Goal: Task Accomplishment & Management: Use online tool/utility

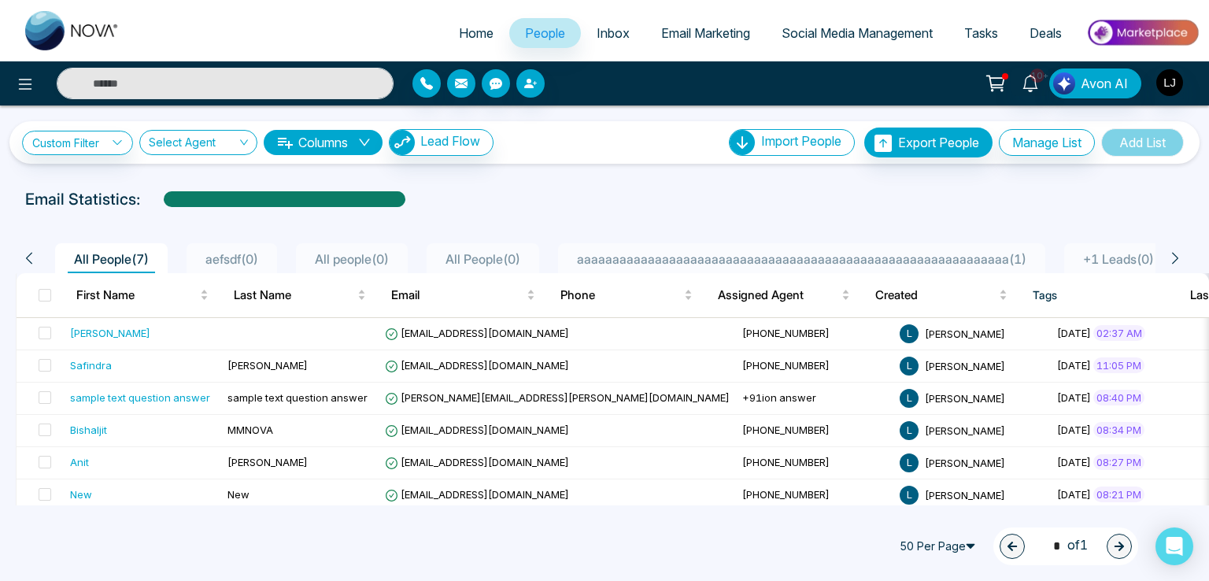
click at [935, 256] on span "aaaaaaaaaaaaaaaaaaaaaaaaaaaaaaaaaaaaaaaaaaaaaaaaaaaaaaaaaaaaa ( 1 )" at bounding box center [802, 259] width 462 height 16
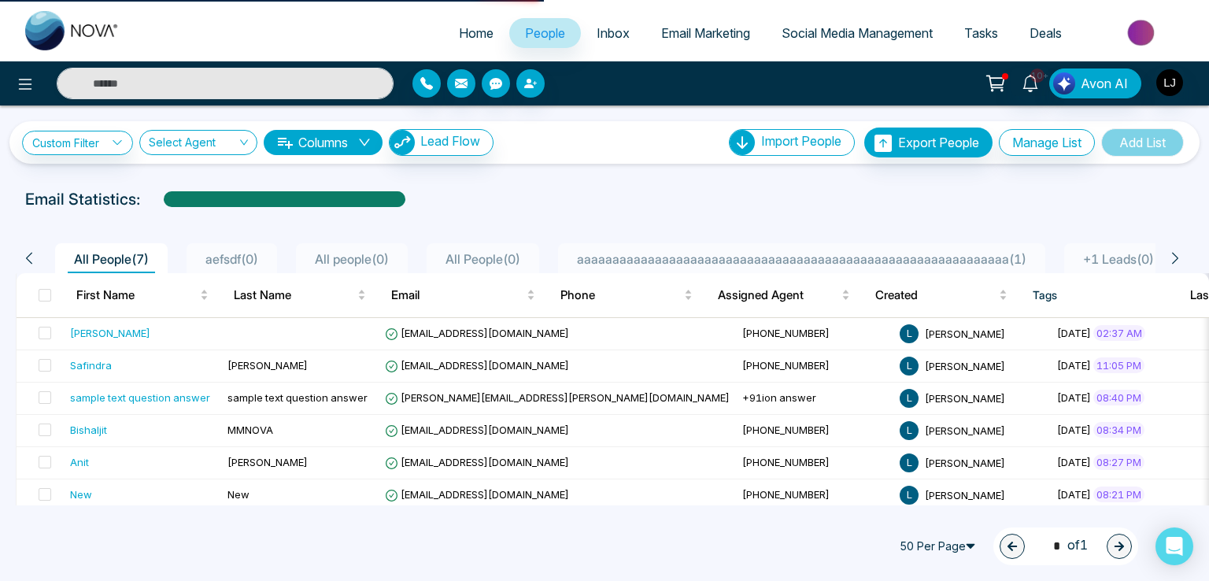
click at [913, 253] on span "aaaaaaaaaaaaaaaaaaaaaaaaaaaaaaaaaaaaaaaaaaaaaaaaaaaaaaaaaaaaa ( 1 )" at bounding box center [802, 259] width 462 height 16
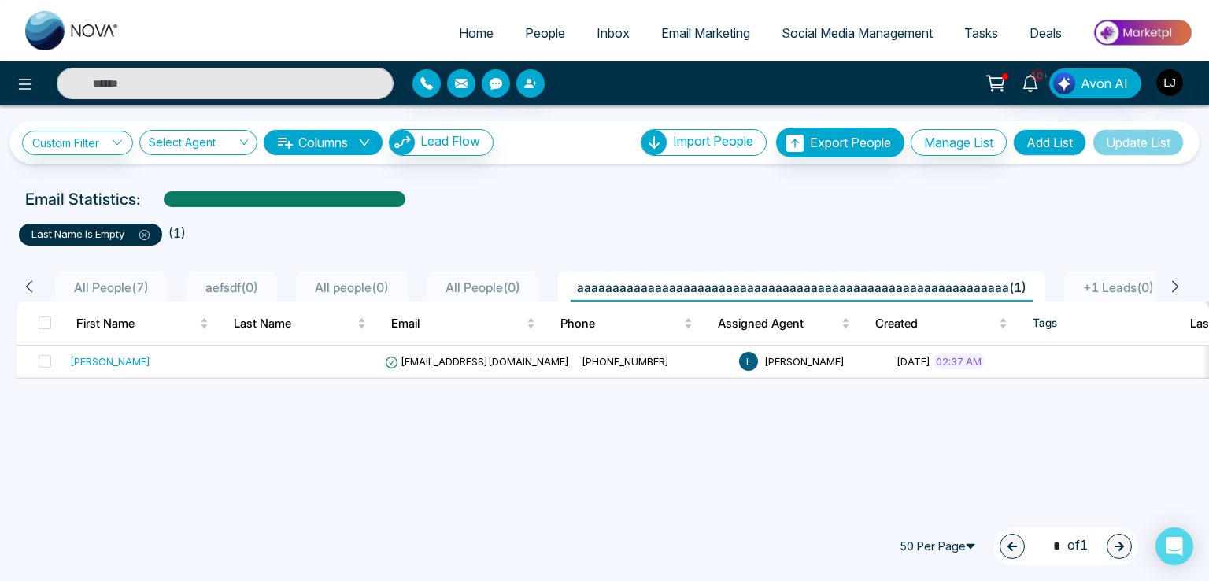
click at [144, 235] on icon at bounding box center [144, 235] width 10 height 10
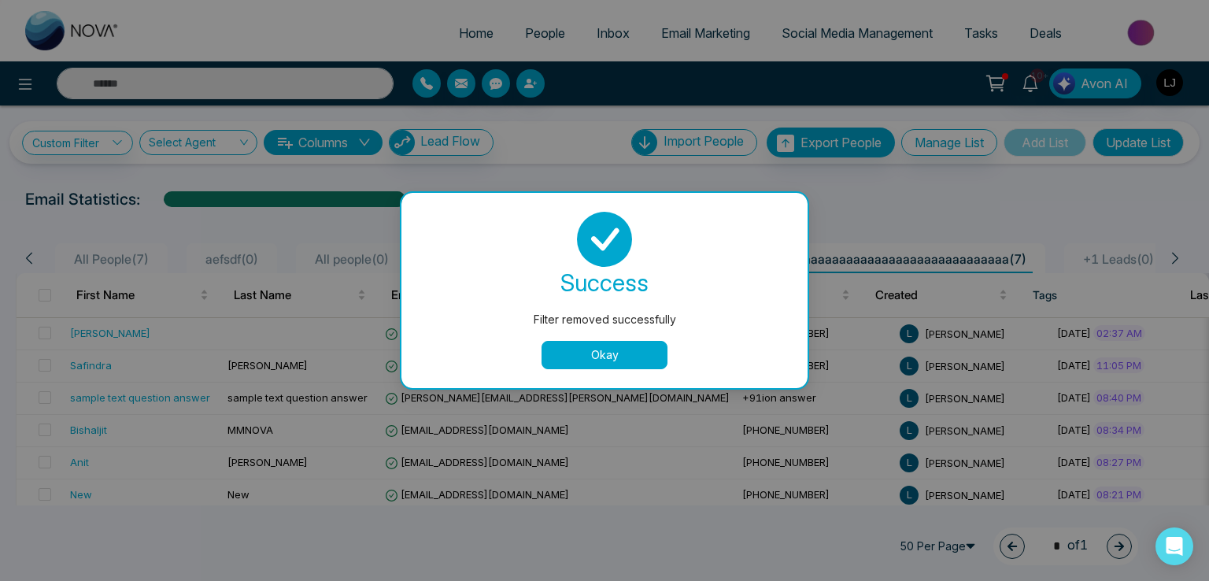
click at [617, 357] on button "Okay" at bounding box center [604, 355] width 126 height 28
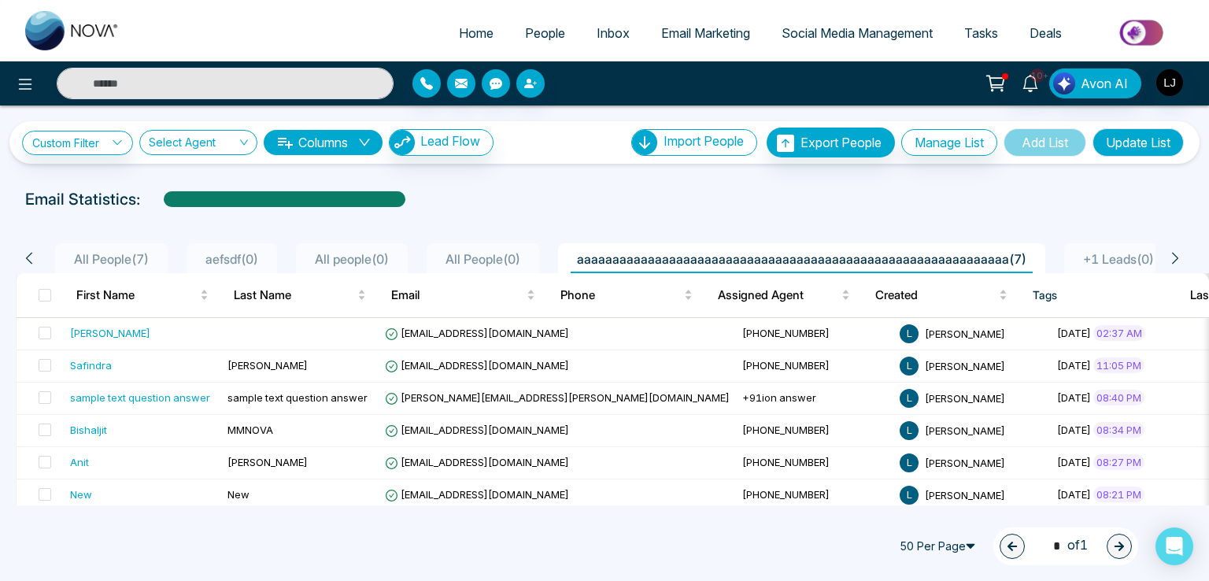
click at [120, 253] on span "All People ( 7 )" at bounding box center [111, 259] width 87 height 16
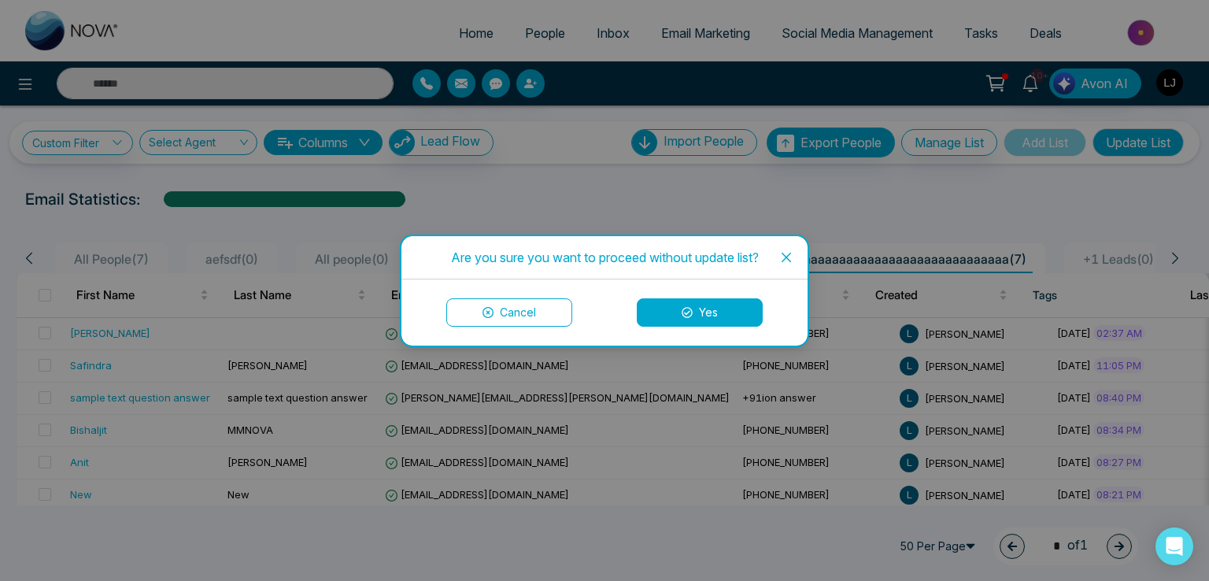
click at [728, 312] on button "Yes" at bounding box center [700, 312] width 126 height 28
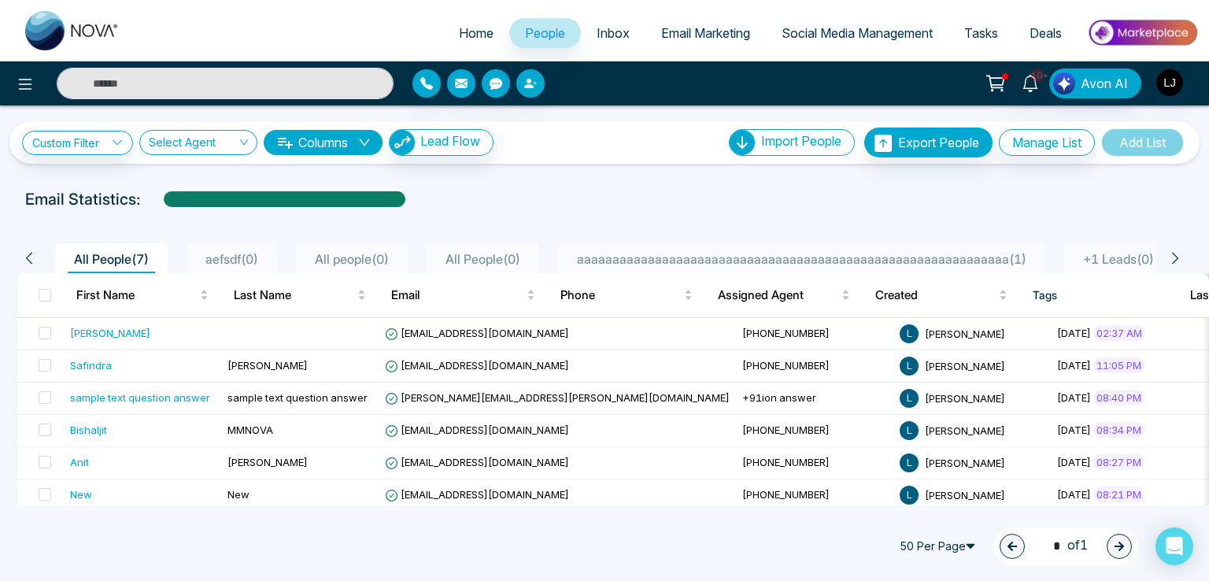
click at [837, 261] on span "aaaaaaaaaaaaaaaaaaaaaaaaaaaaaaaaaaaaaaaaaaaaaaaaaaaaaaaaaaaaa ( 1 )" at bounding box center [802, 259] width 462 height 16
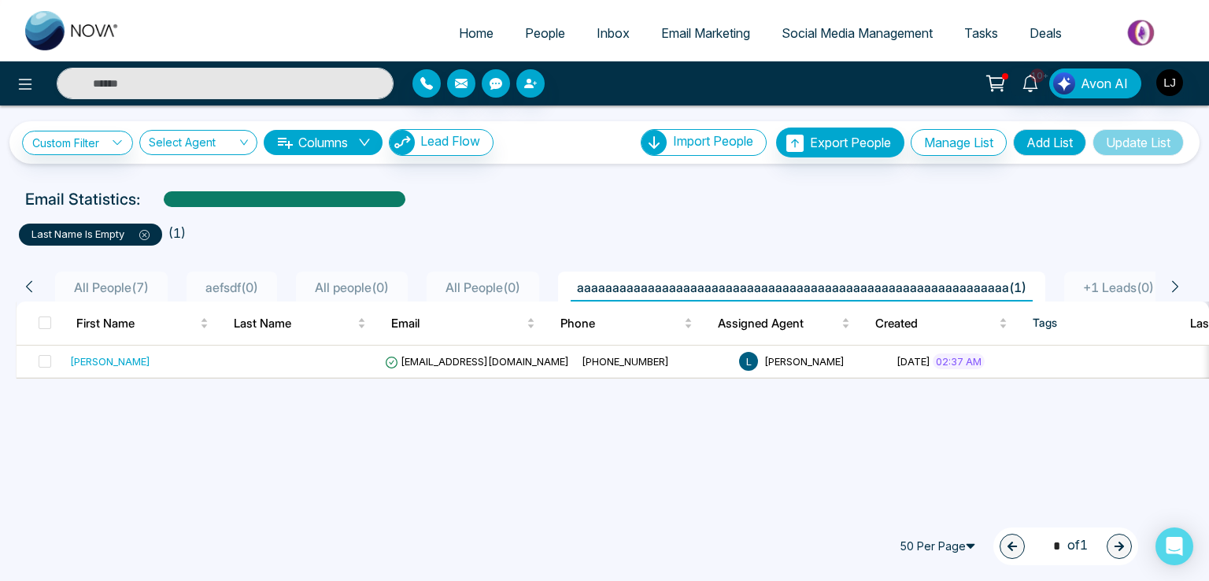
click at [145, 234] on icon at bounding box center [144, 235] width 10 height 10
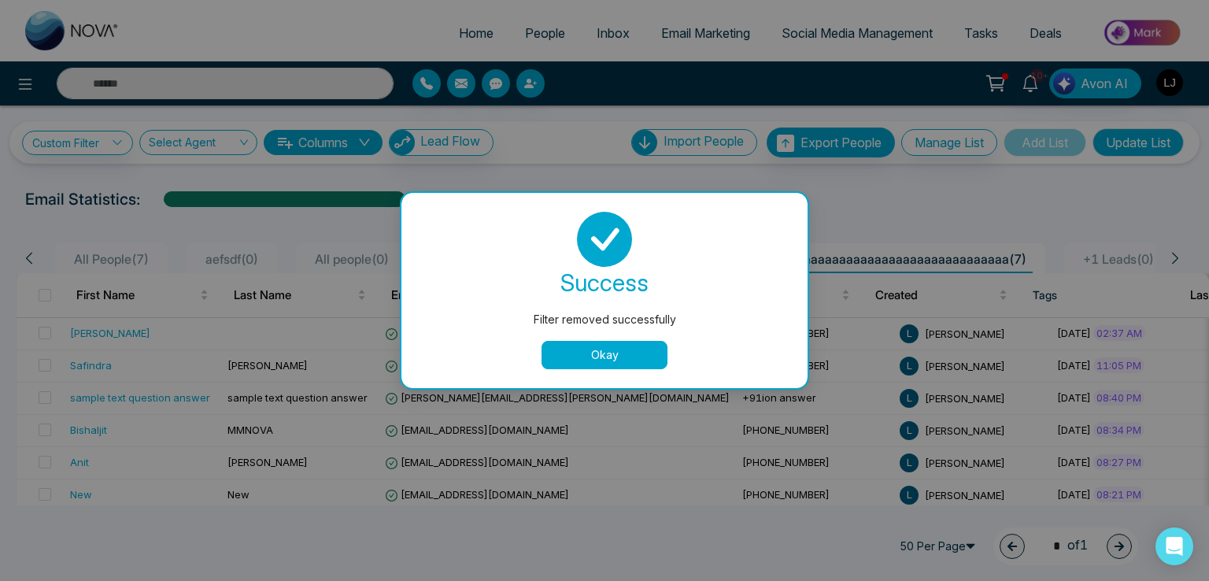
click at [594, 354] on button "Okay" at bounding box center [604, 355] width 126 height 28
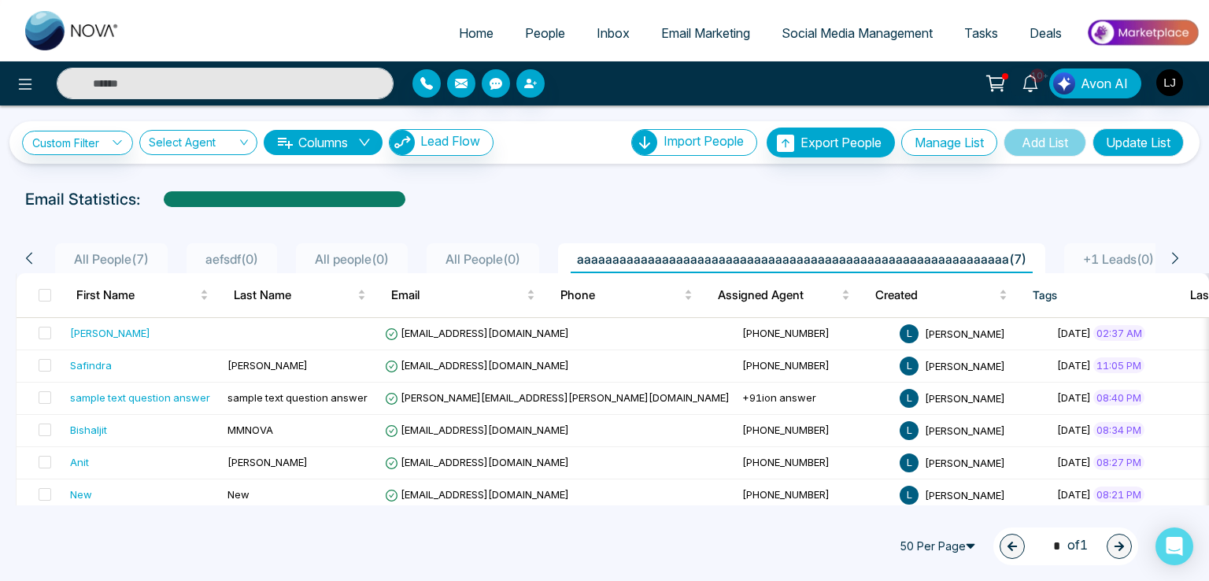
click at [494, 252] on span "All People ( 0 )" at bounding box center [482, 259] width 87 height 16
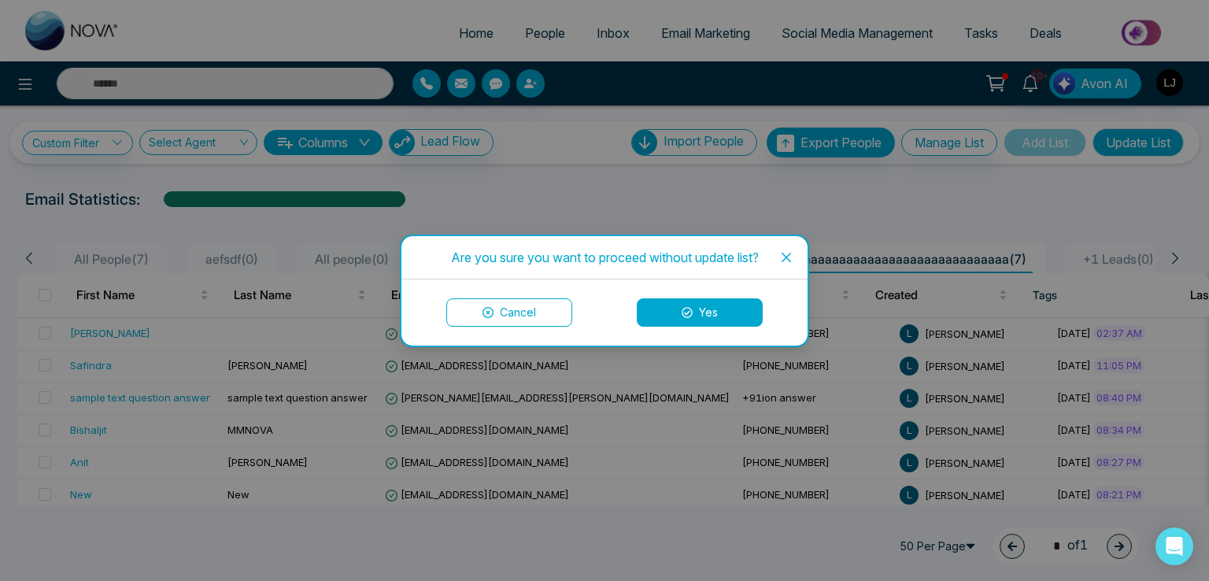
click at [783, 251] on icon "close" at bounding box center [786, 257] width 13 height 13
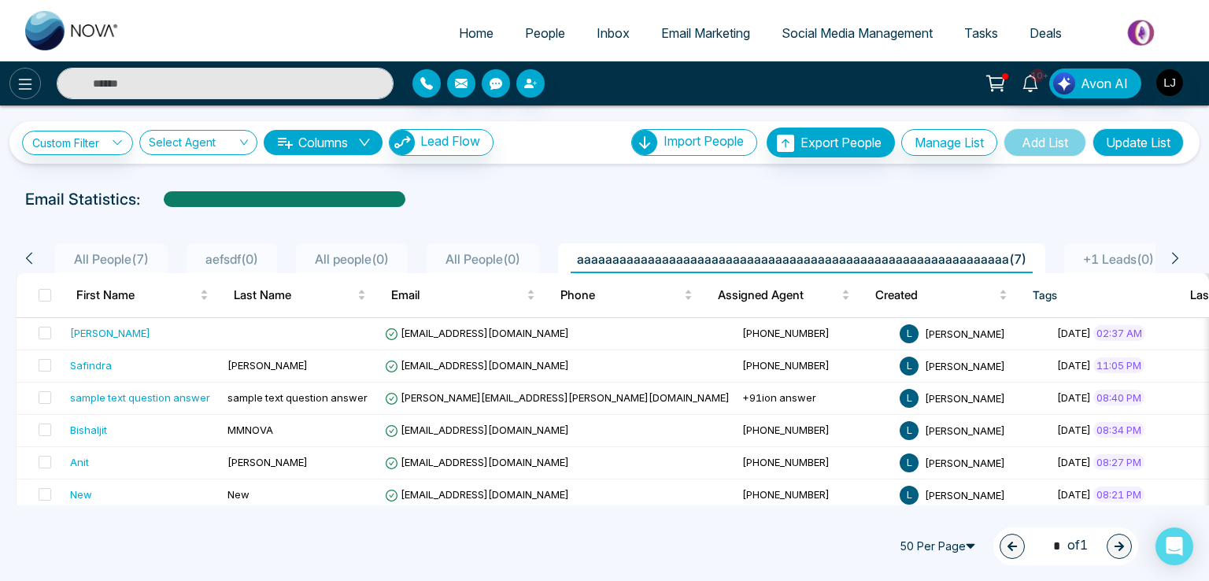
click at [20, 80] on icon at bounding box center [25, 84] width 19 height 19
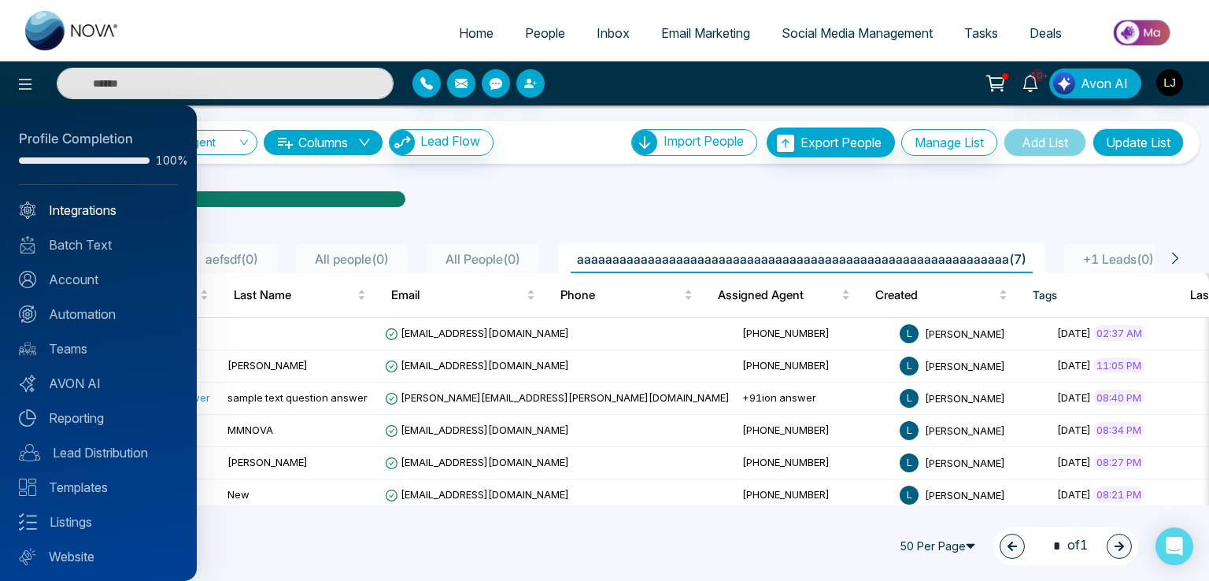
click at [81, 212] on link "Integrations" at bounding box center [98, 210] width 159 height 19
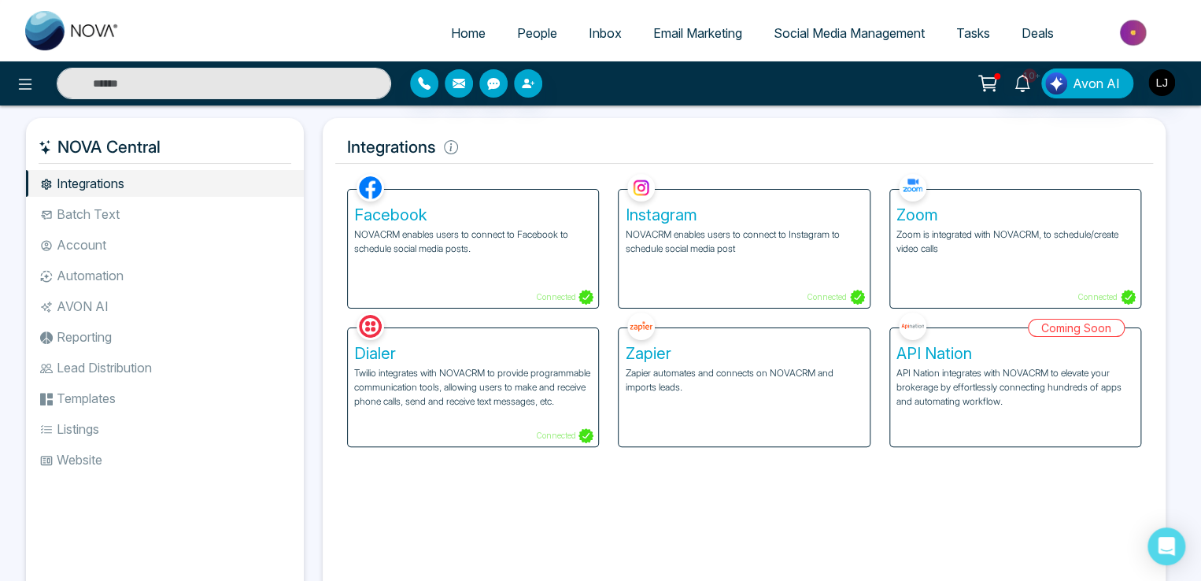
click at [106, 273] on li "Automation" at bounding box center [165, 275] width 278 height 27
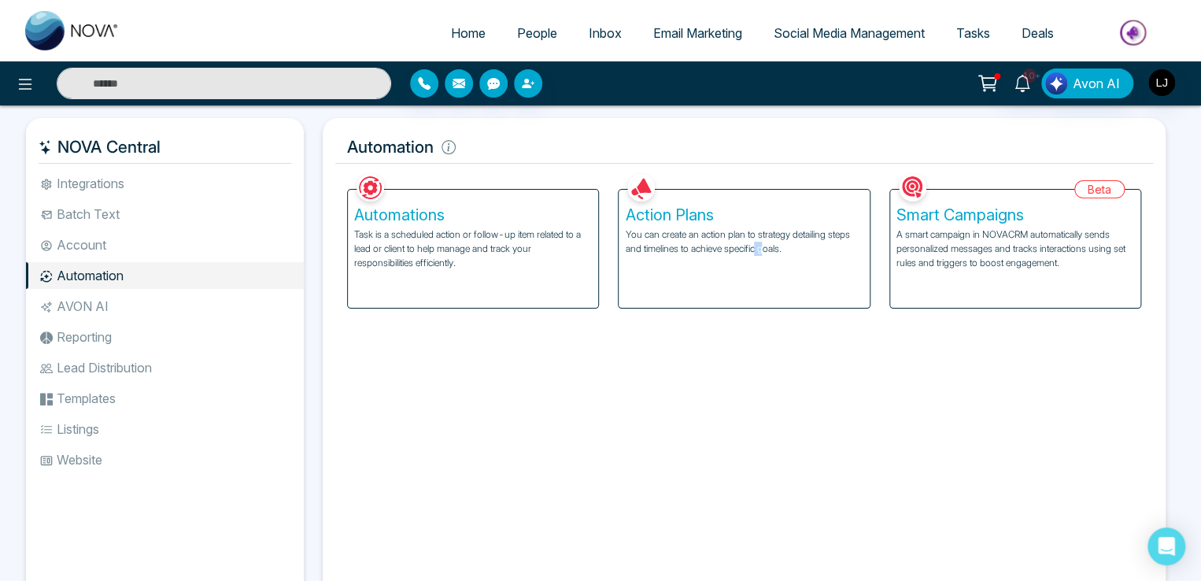
click at [758, 250] on p "You can create an action plan to strategy detailing steps and timelines to achi…" at bounding box center [744, 241] width 238 height 28
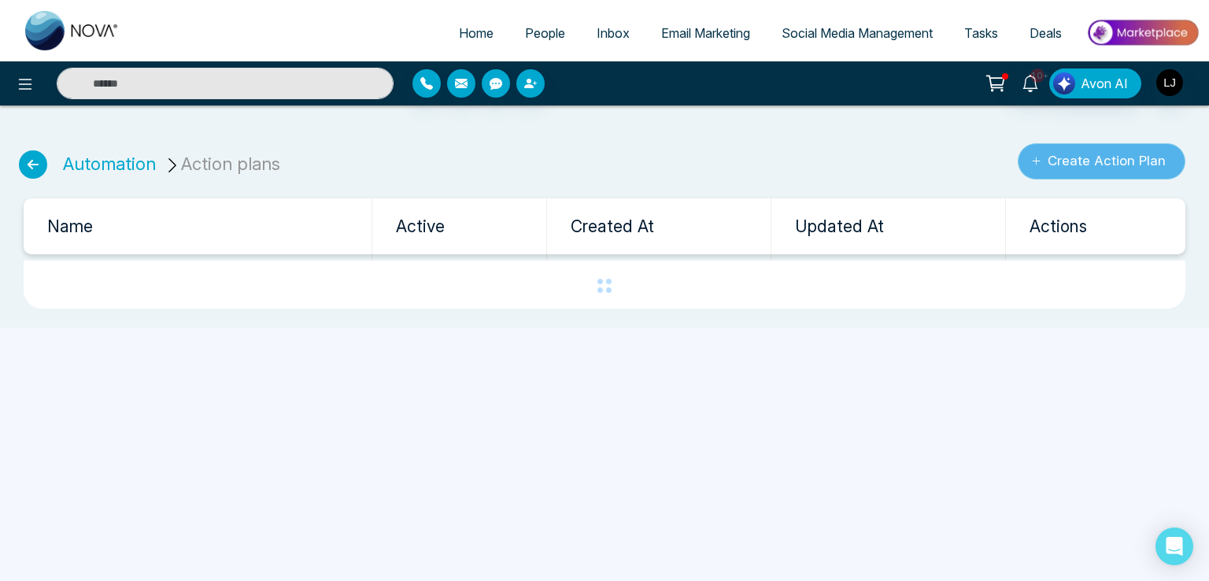
click at [1098, 152] on button "Create Action Plan" at bounding box center [1102, 161] width 168 height 36
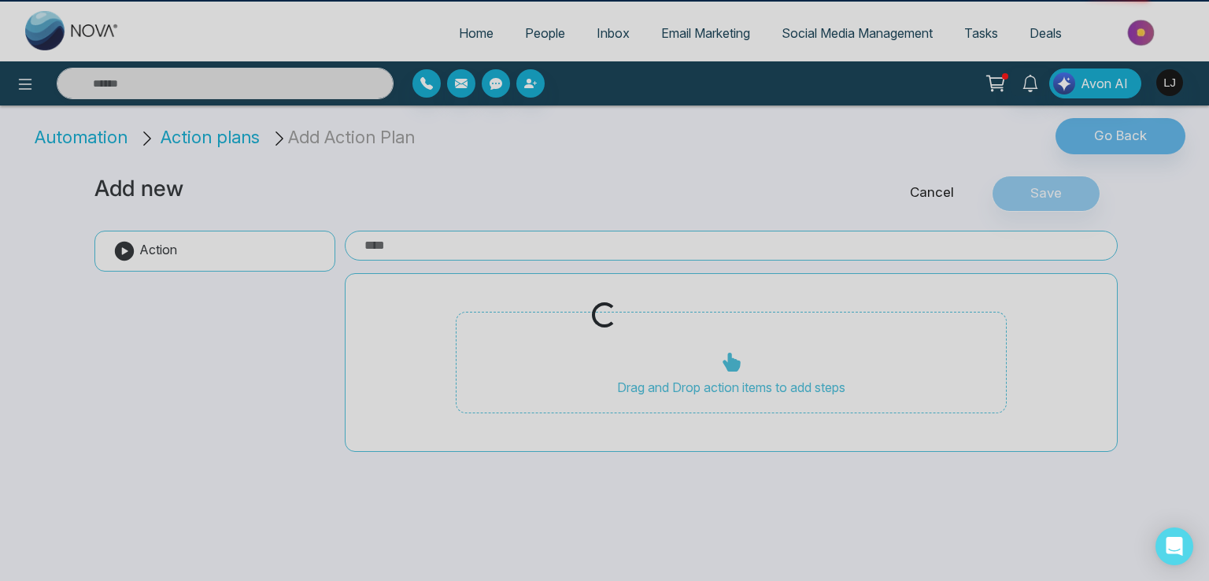
click at [1088, 161] on div "Loading..." at bounding box center [604, 290] width 1209 height 581
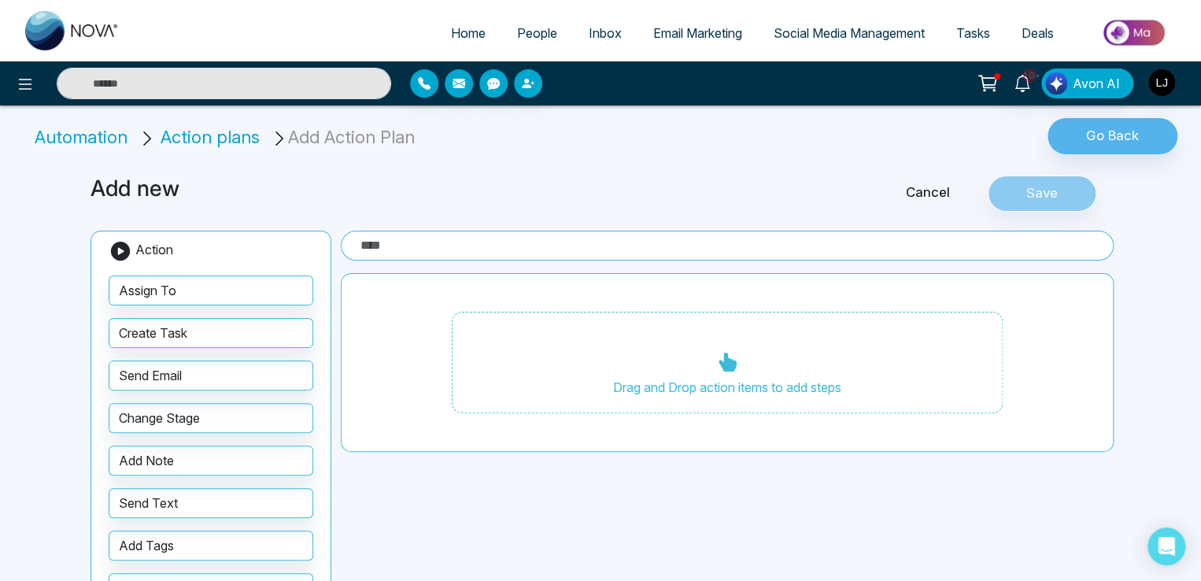
click at [475, 255] on input "text" at bounding box center [727, 246] width 773 height 30
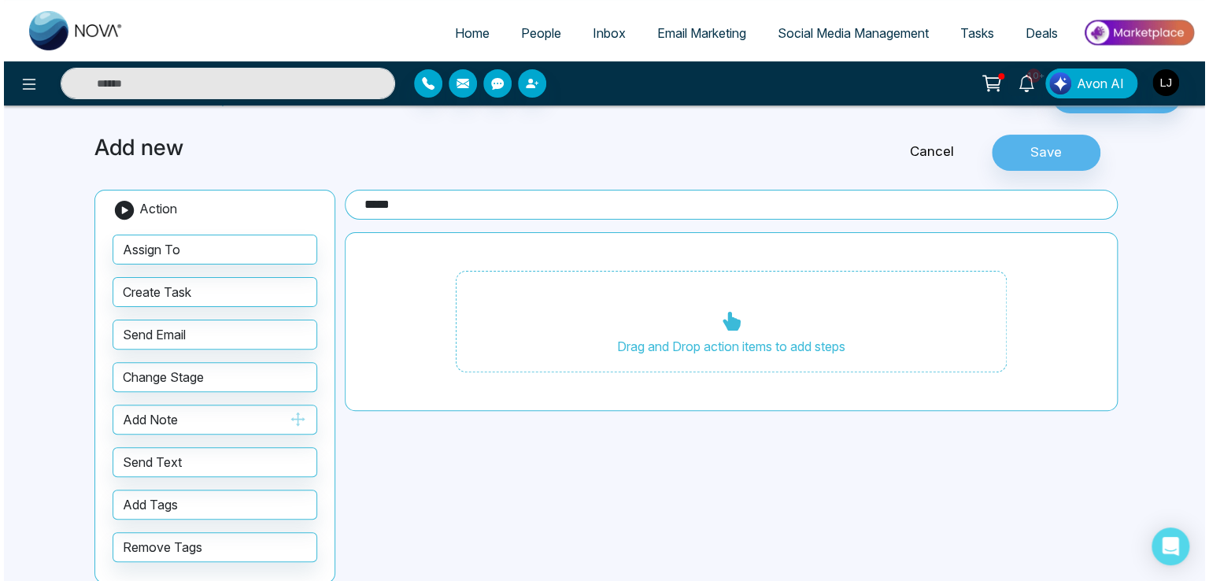
scroll to position [63, 0]
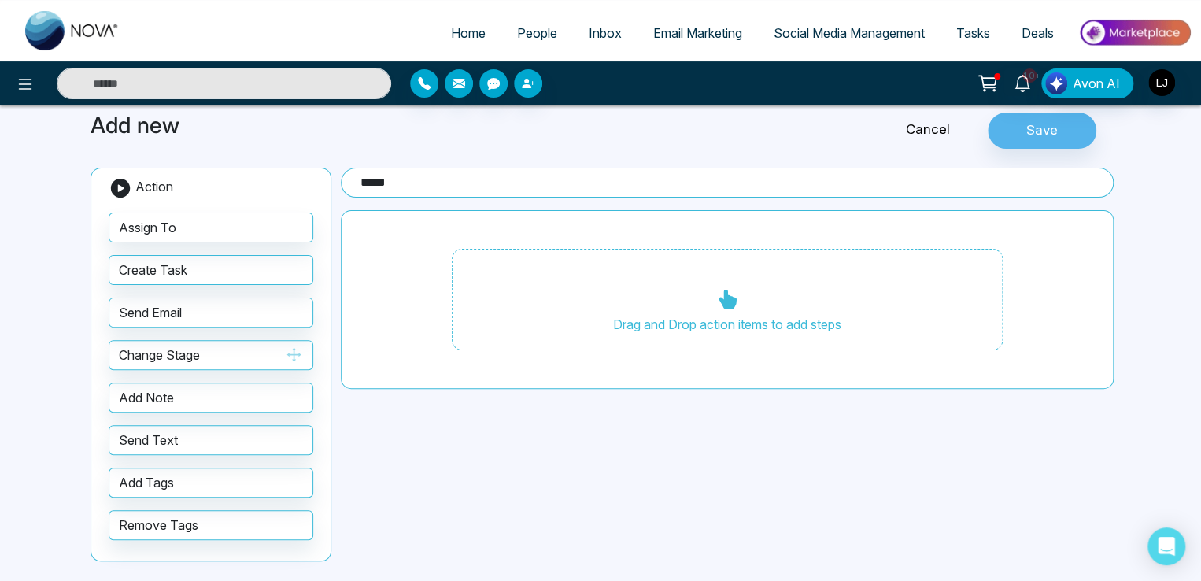
type input "*****"
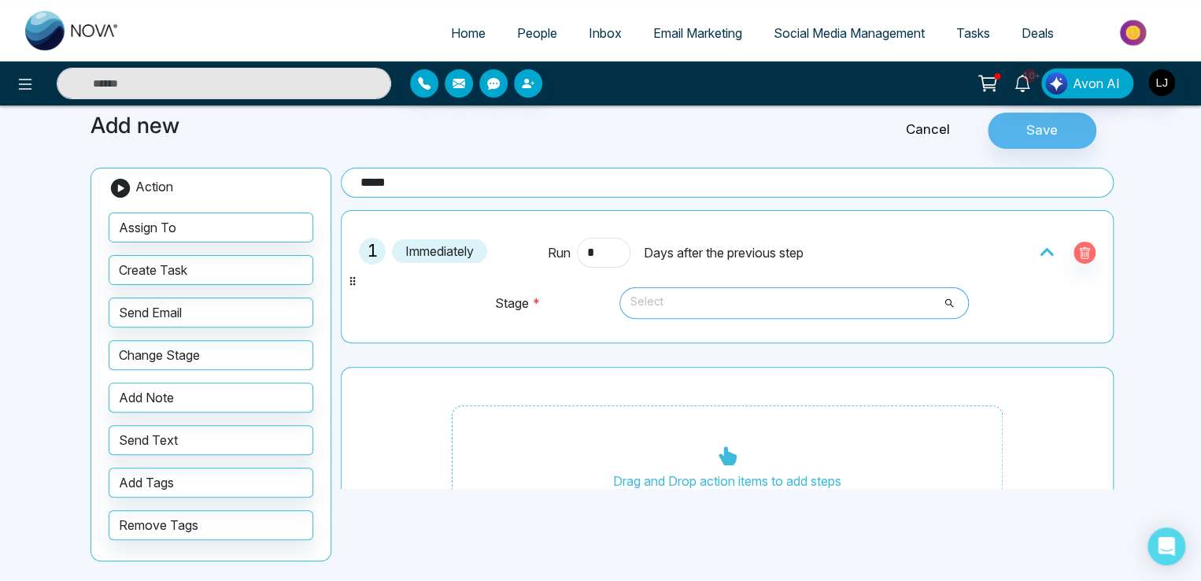
click at [700, 294] on span "Select" at bounding box center [793, 303] width 327 height 27
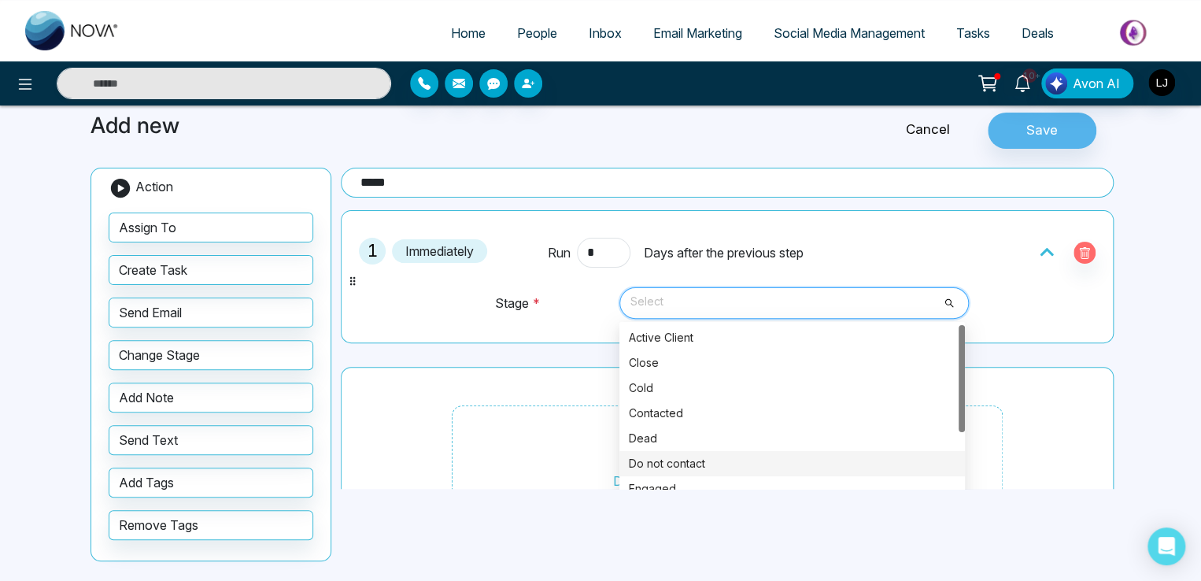
click at [664, 456] on div "Do not contact" at bounding box center [792, 463] width 327 height 17
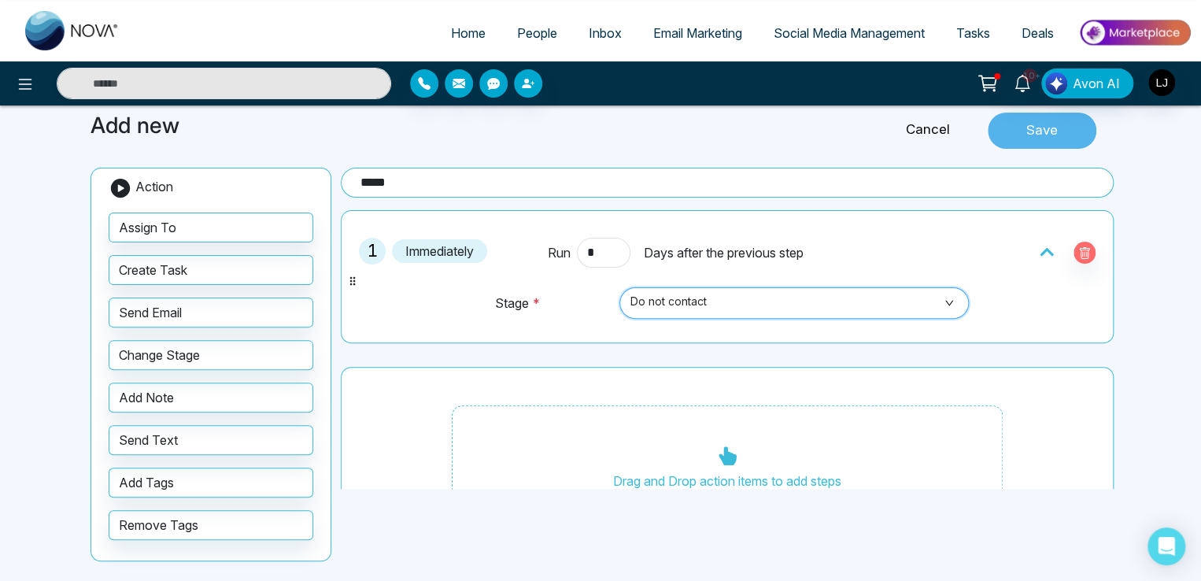
click at [1037, 124] on button "Save" at bounding box center [1042, 131] width 109 height 36
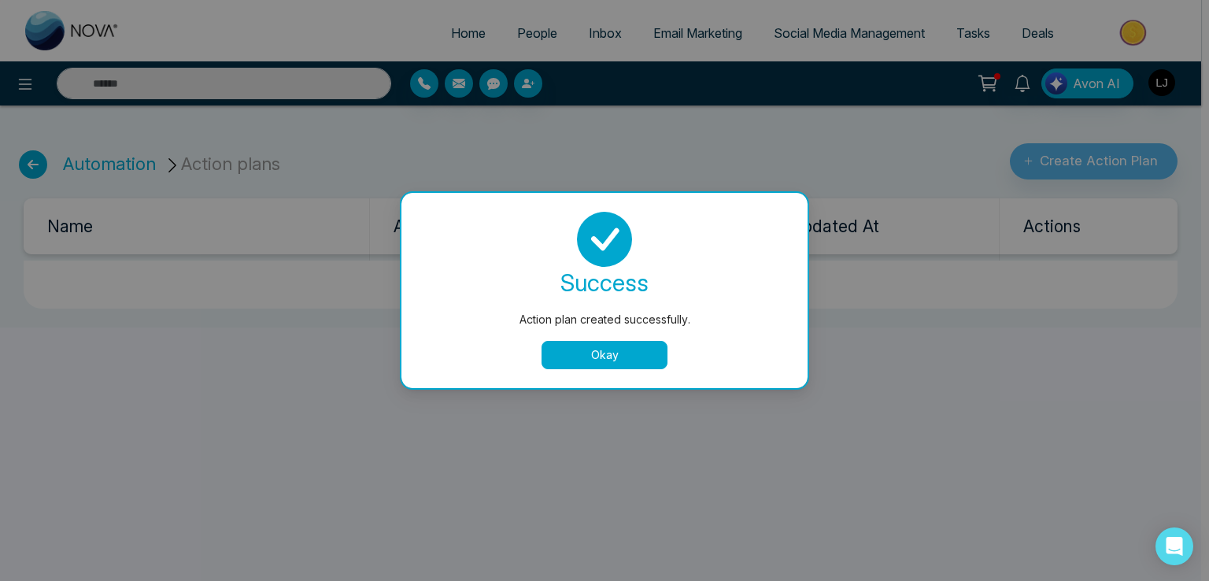
click at [567, 374] on div "success Action plan created successfully. Okay" at bounding box center [604, 290] width 406 height 195
click at [574, 357] on button "Okay" at bounding box center [604, 355] width 126 height 28
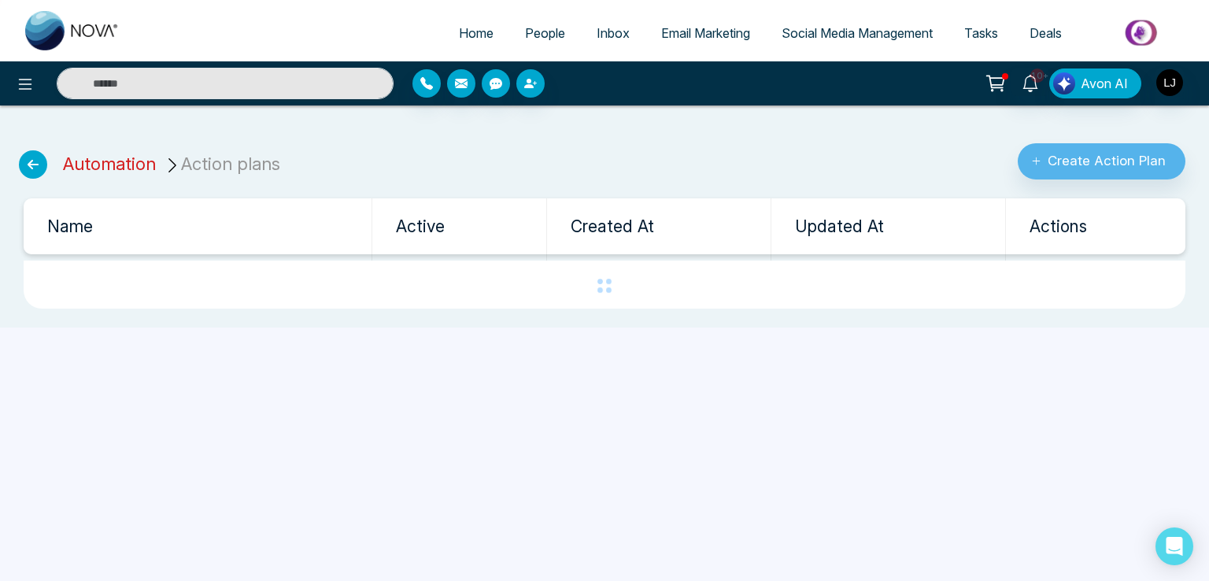
click at [129, 163] on link "Automation" at bounding box center [109, 163] width 93 height 20
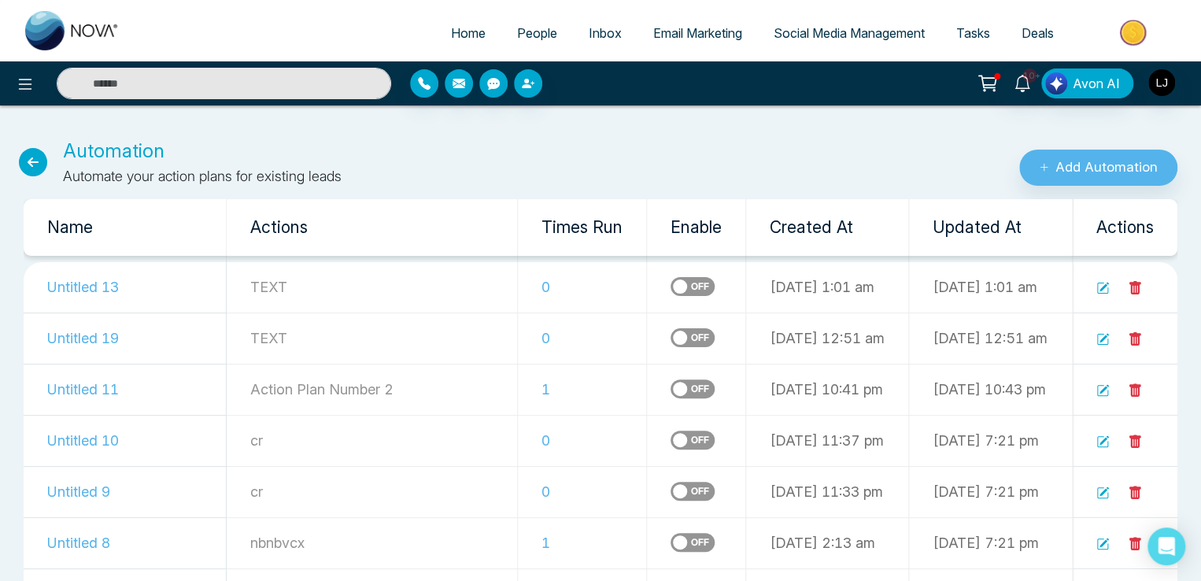
click at [671, 286] on label at bounding box center [693, 286] width 44 height 19
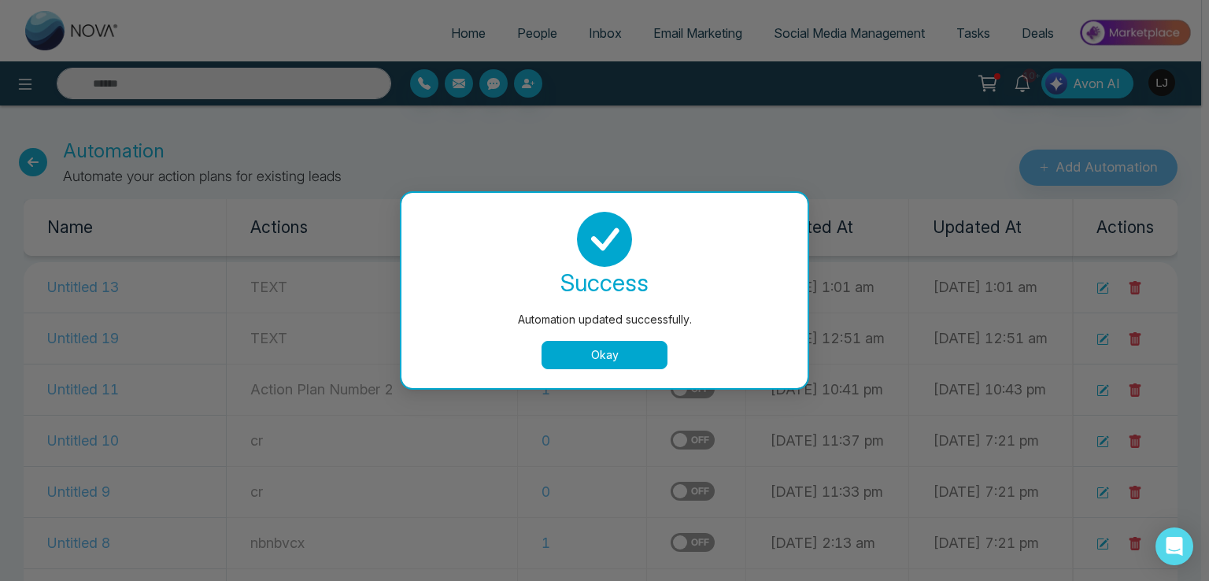
click at [601, 343] on button "Okay" at bounding box center [604, 355] width 126 height 28
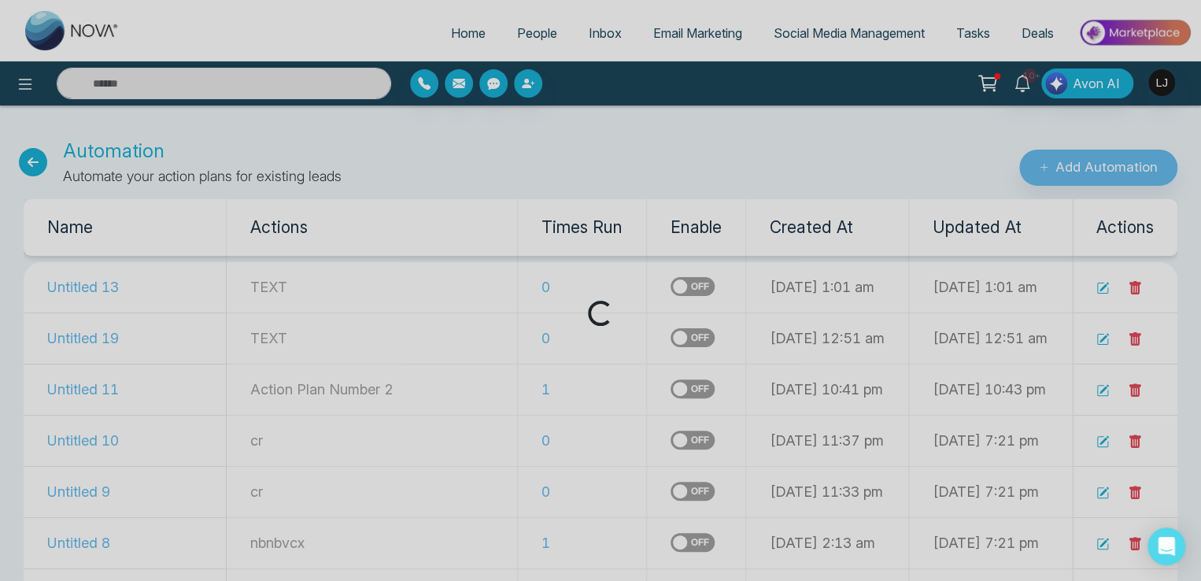
click at [671, 343] on label at bounding box center [693, 337] width 44 height 19
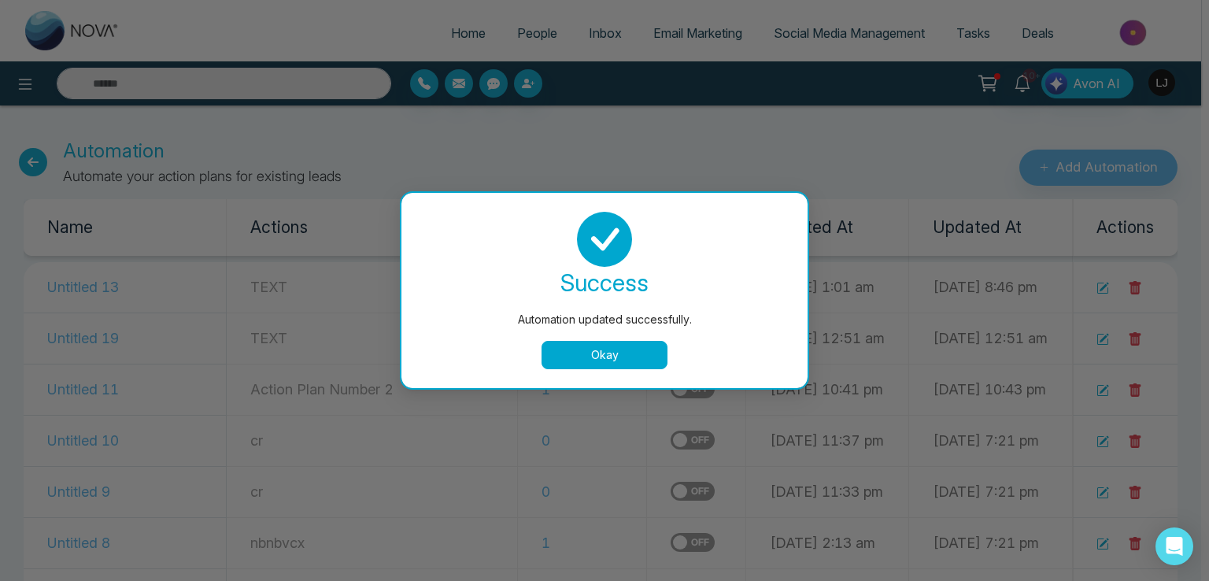
click at [1103, 150] on div "Automation updated successfully. success Automation updated successfully. Okay" at bounding box center [604, 290] width 1209 height 581
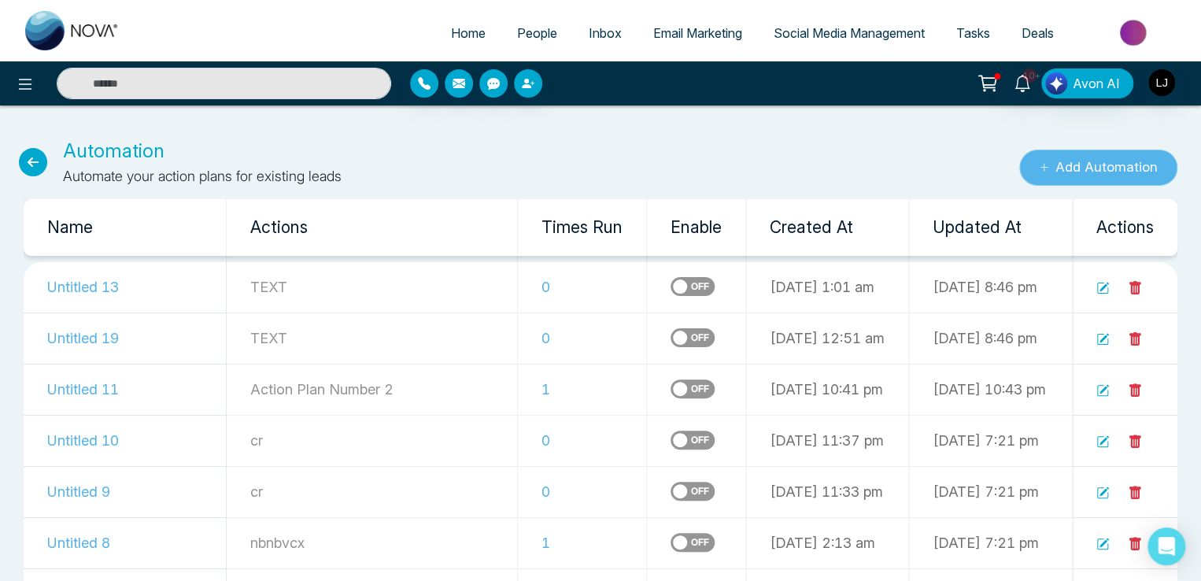
click at [1100, 157] on button "Add Automation" at bounding box center [1098, 168] width 158 height 36
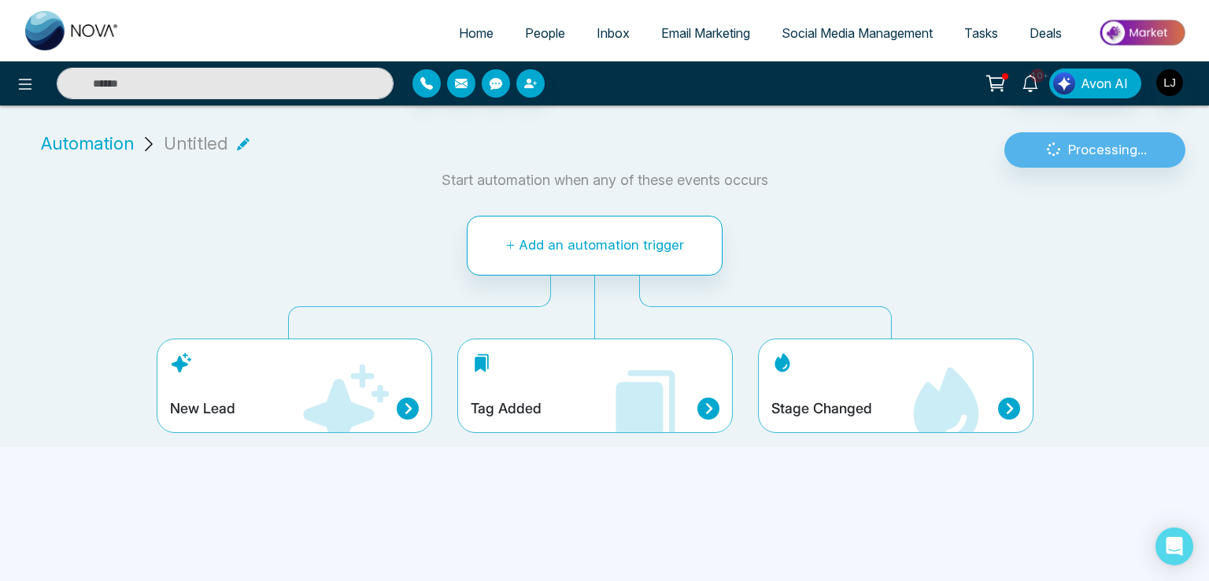
click at [336, 390] on icon at bounding box center [346, 407] width 86 height 86
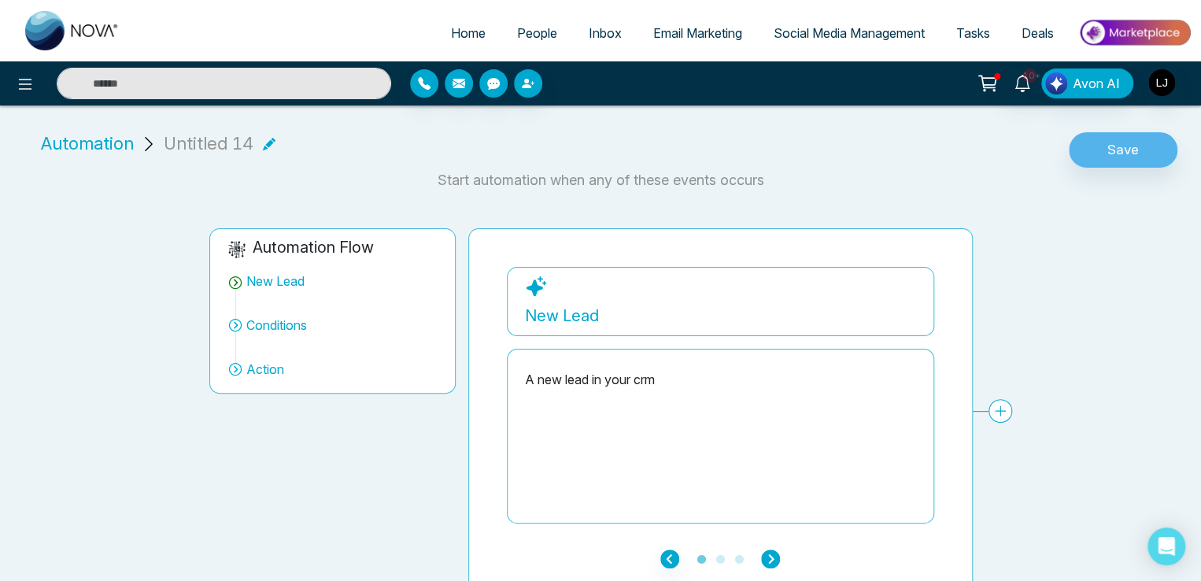
click at [769, 559] on icon "button" at bounding box center [770, 558] width 19 height 19
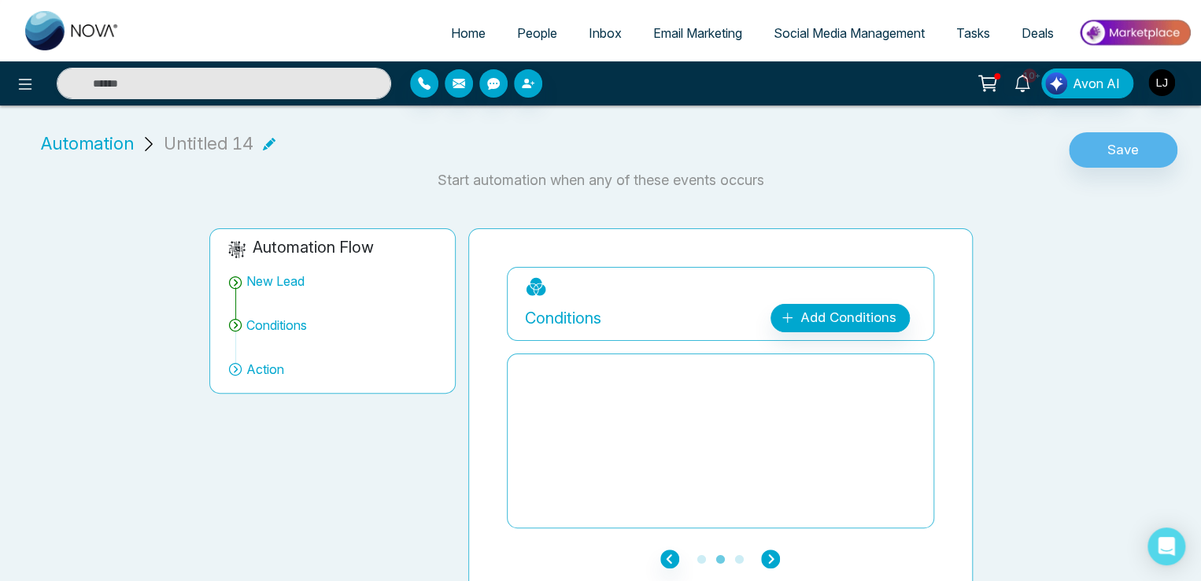
click at [769, 559] on icon "button" at bounding box center [770, 558] width 19 height 19
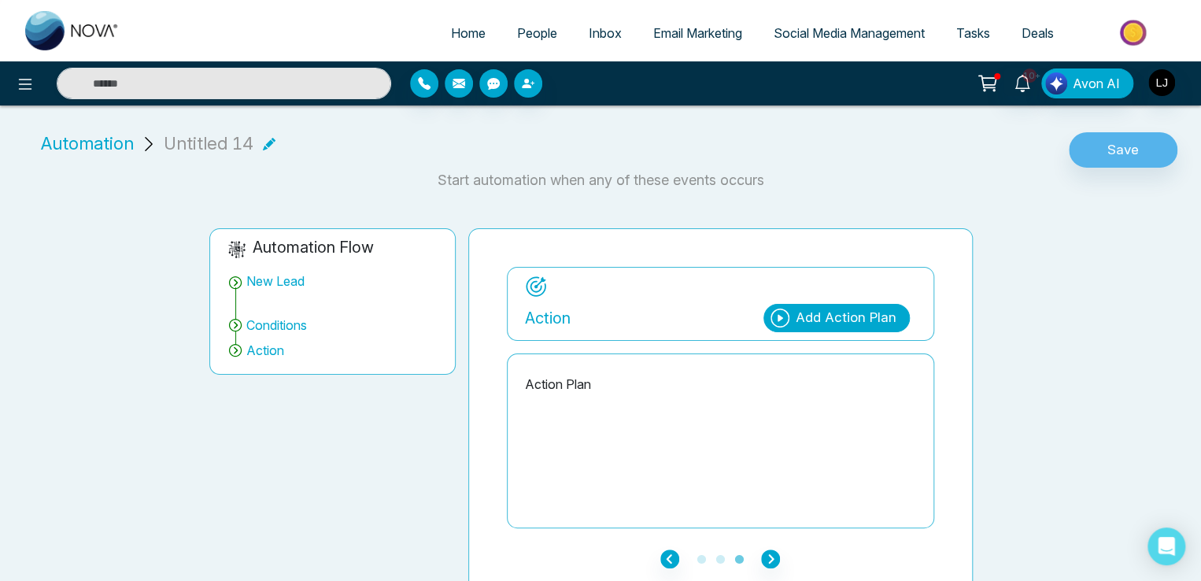
click at [856, 327] on div "Add Action Plan" at bounding box center [846, 318] width 101 height 20
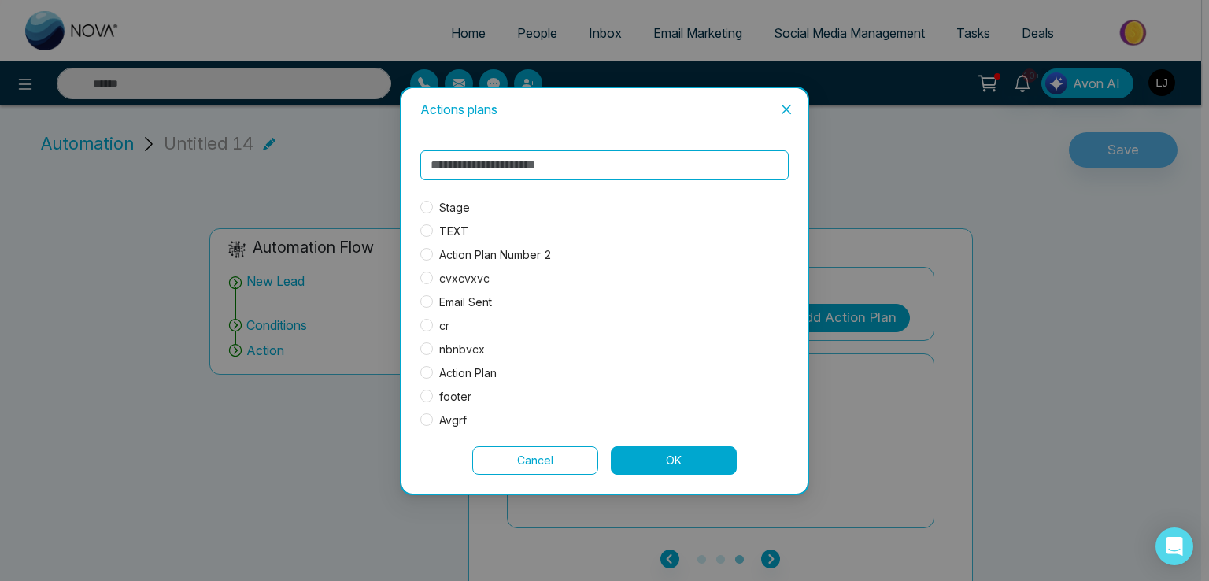
click at [458, 205] on span "Stage" at bounding box center [454, 207] width 43 height 17
click at [684, 462] on button "OK" at bounding box center [674, 460] width 126 height 28
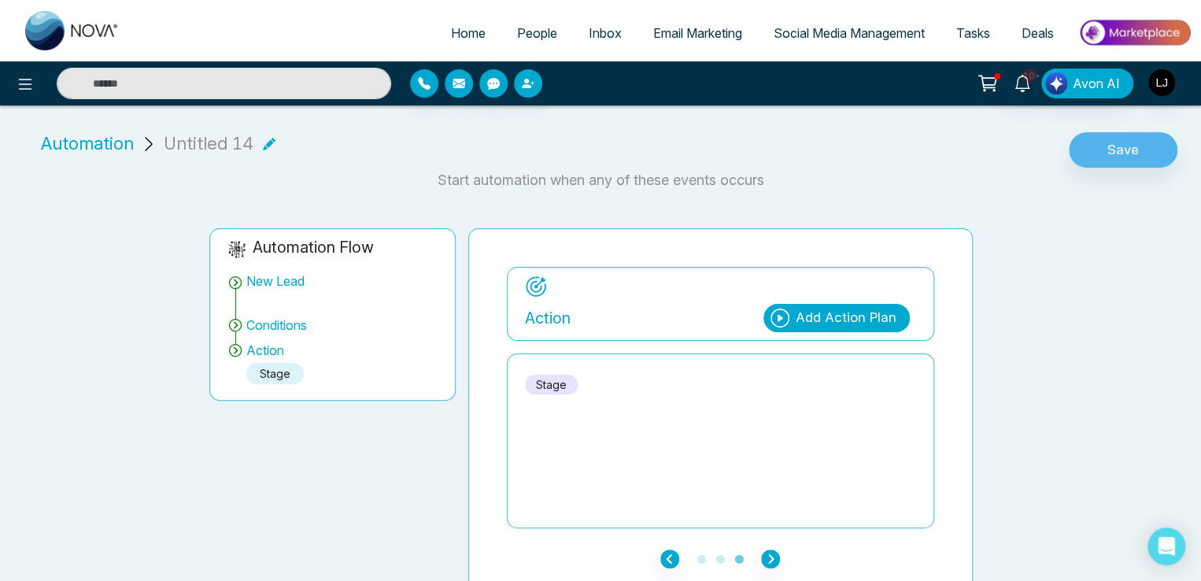
click at [826, 312] on div "Add Action Plan" at bounding box center [846, 318] width 101 height 20
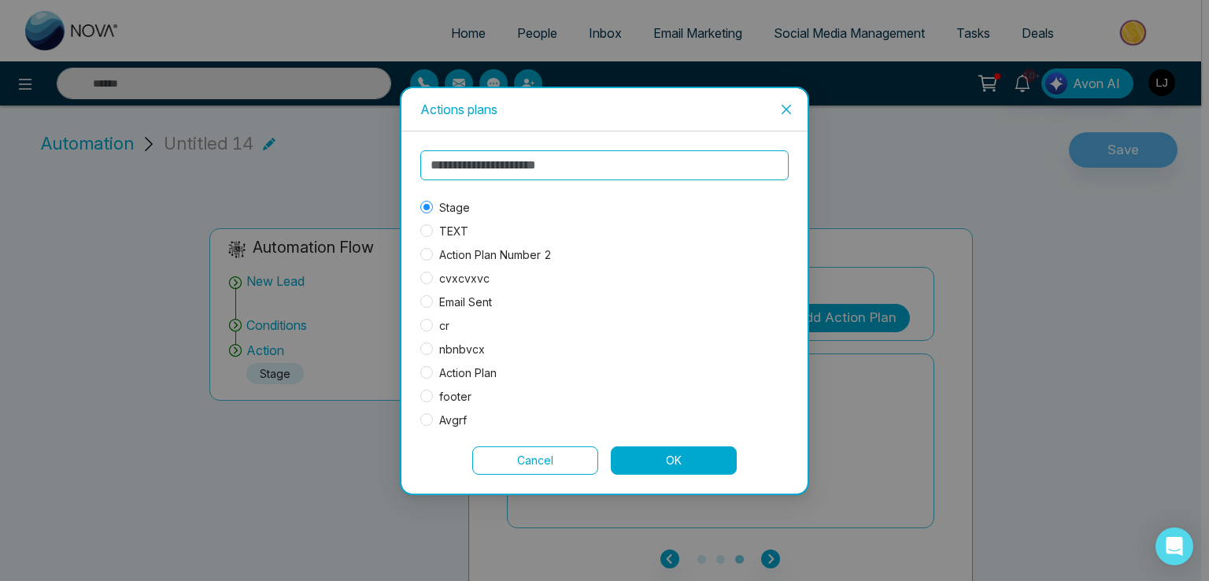
click at [781, 103] on icon "close" at bounding box center [786, 109] width 13 height 13
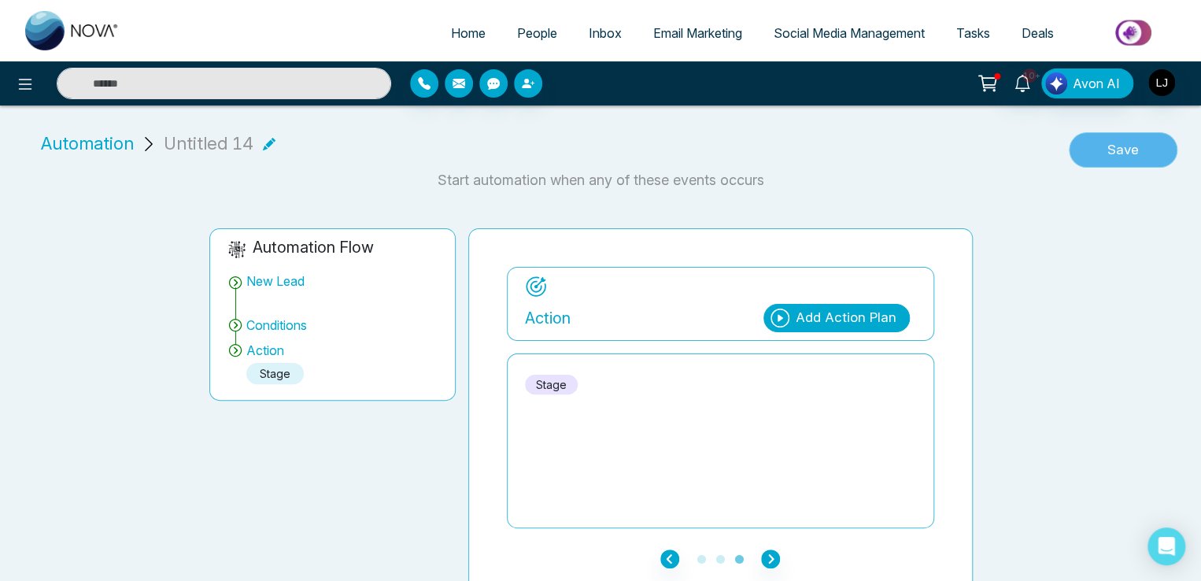
click at [1135, 142] on button "Save" at bounding box center [1123, 150] width 109 height 36
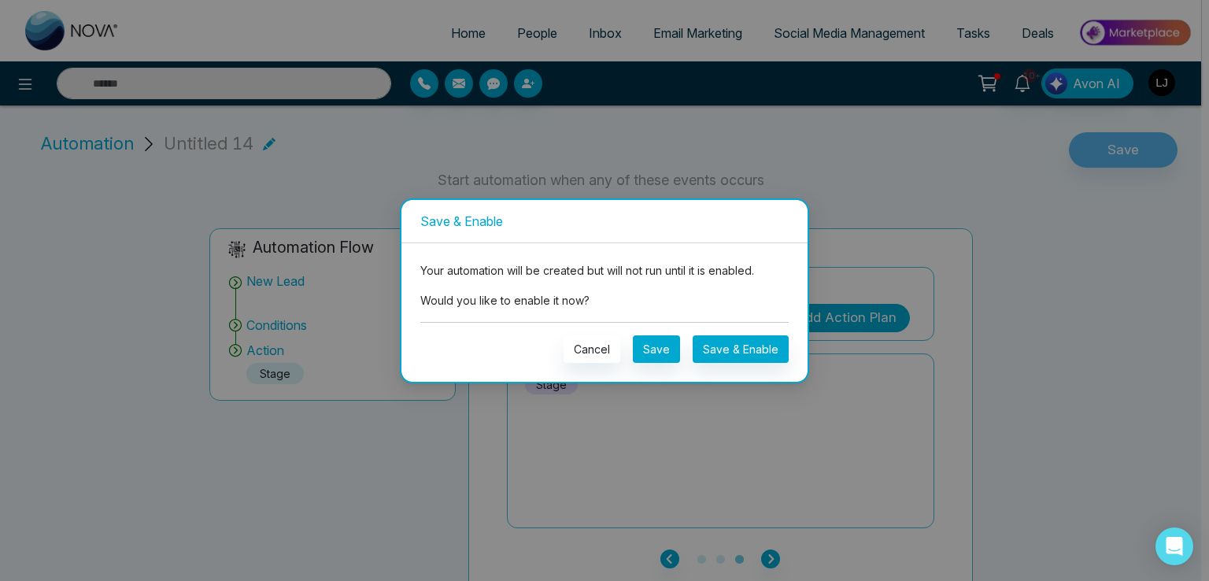
click at [740, 332] on div "Your automation will be created but will not run until it is enabled. Would you…" at bounding box center [604, 312] width 368 height 101
drag, startPoint x: 745, startPoint y: 344, endPoint x: 636, endPoint y: 382, distance: 115.7
click at [647, 395] on div "Save & Enable Your automation will be created but will not run until it is enab…" at bounding box center [604, 290] width 1209 height 581
click at [600, 350] on button "Cancel" at bounding box center [592, 349] width 57 height 28
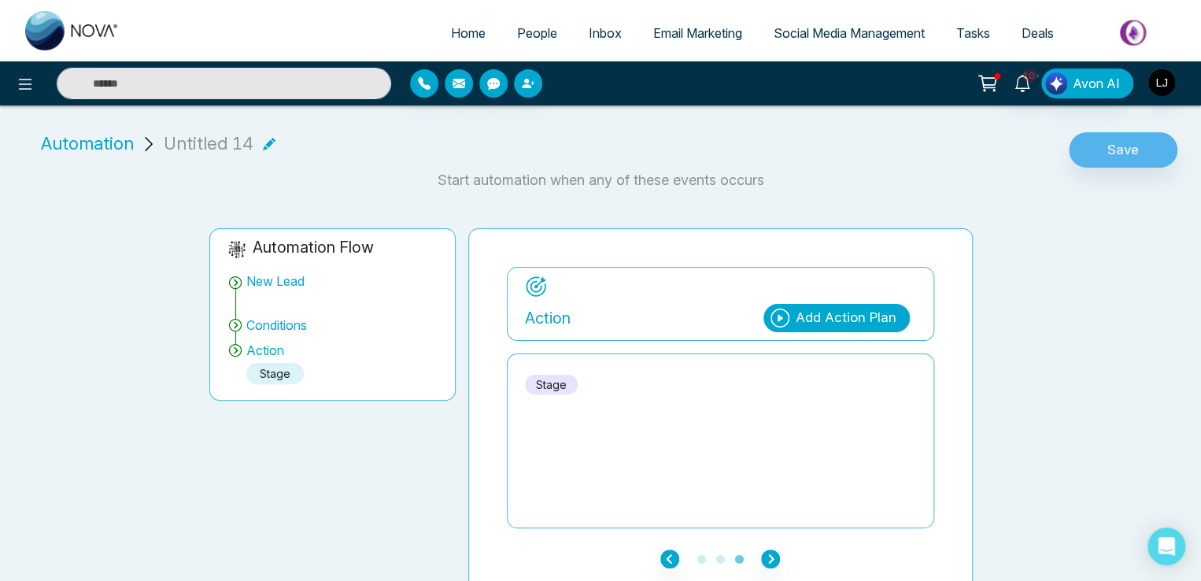
click at [811, 308] on div "Add Action Plan" at bounding box center [846, 318] width 101 height 20
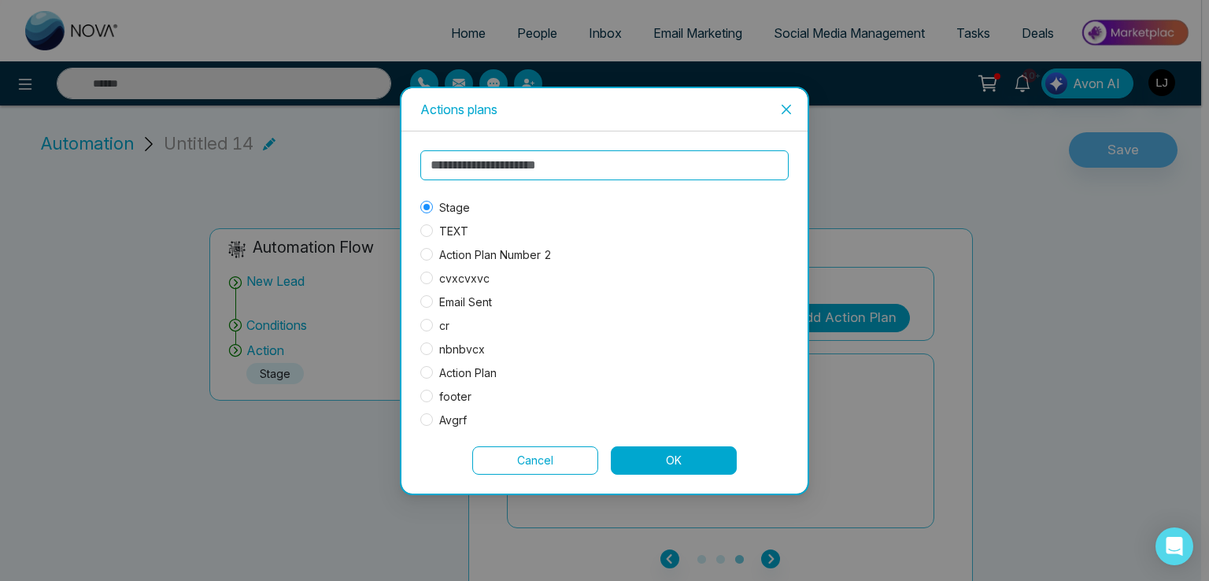
click at [778, 109] on span "Close" at bounding box center [786, 109] width 42 height 42
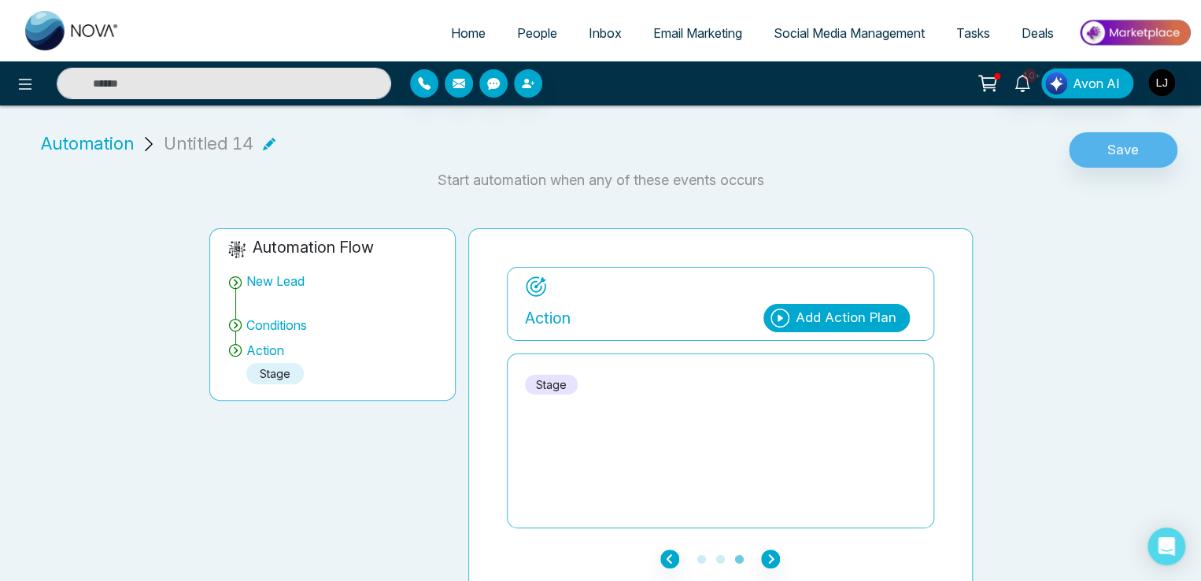
click at [1134, 131] on div "Automation Untitled 14 Save" at bounding box center [600, 150] width 1182 height 39
click at [1122, 152] on button "Save" at bounding box center [1123, 150] width 109 height 36
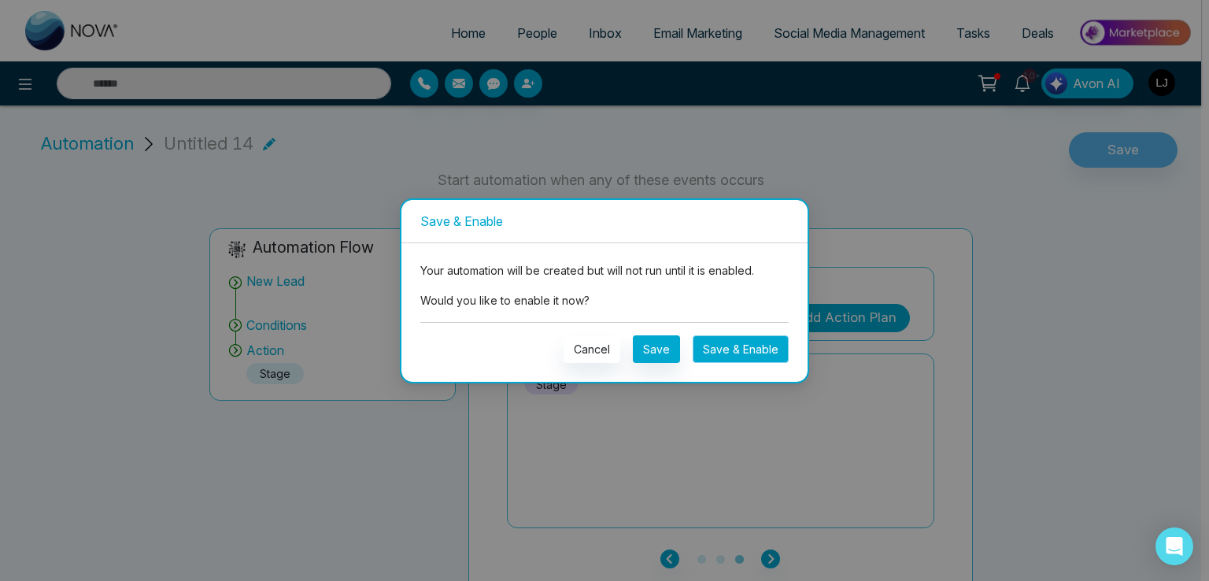
click at [727, 349] on button "Save & Enable" at bounding box center [741, 349] width 96 height 28
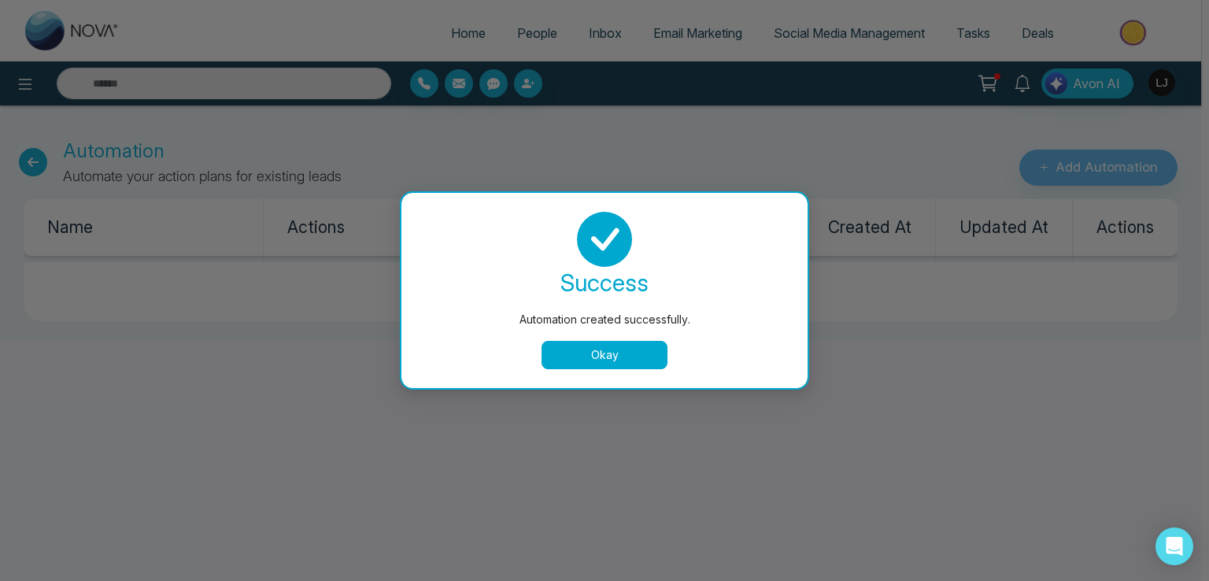
click at [622, 353] on button "Okay" at bounding box center [604, 355] width 126 height 28
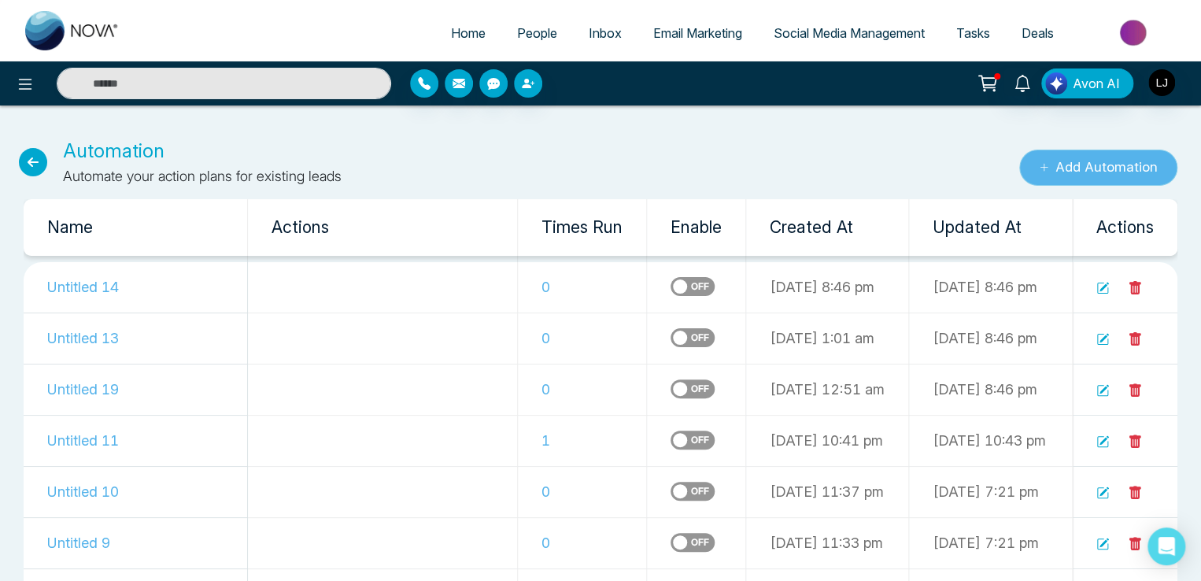
click at [1066, 164] on button "Add Automation" at bounding box center [1098, 168] width 158 height 36
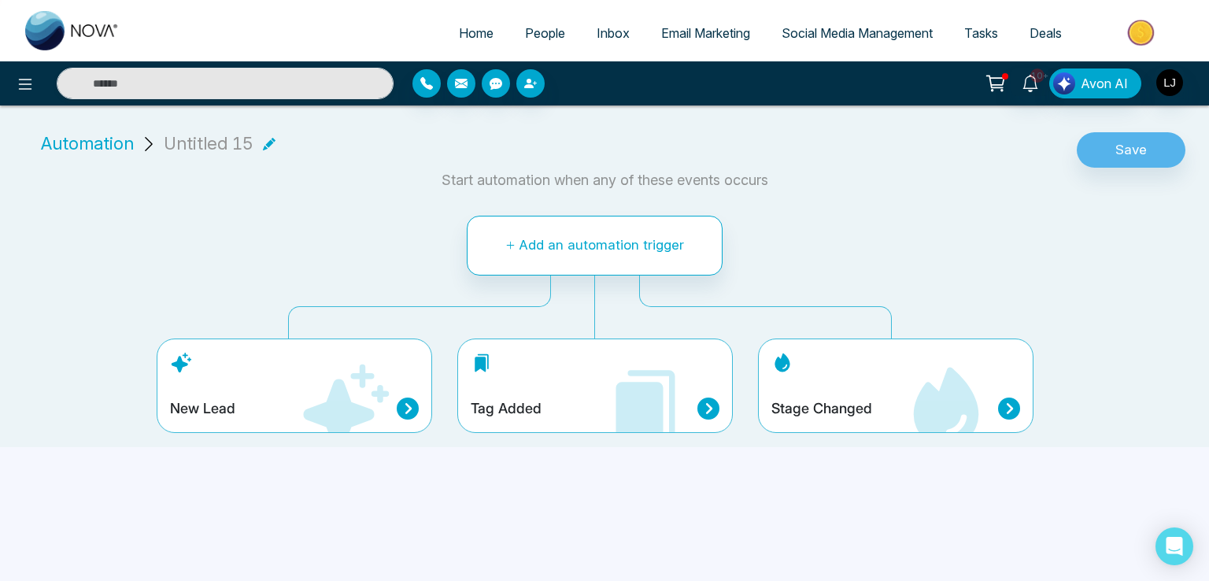
click at [589, 395] on div "Tag Added" at bounding box center [594, 385] width 275 height 94
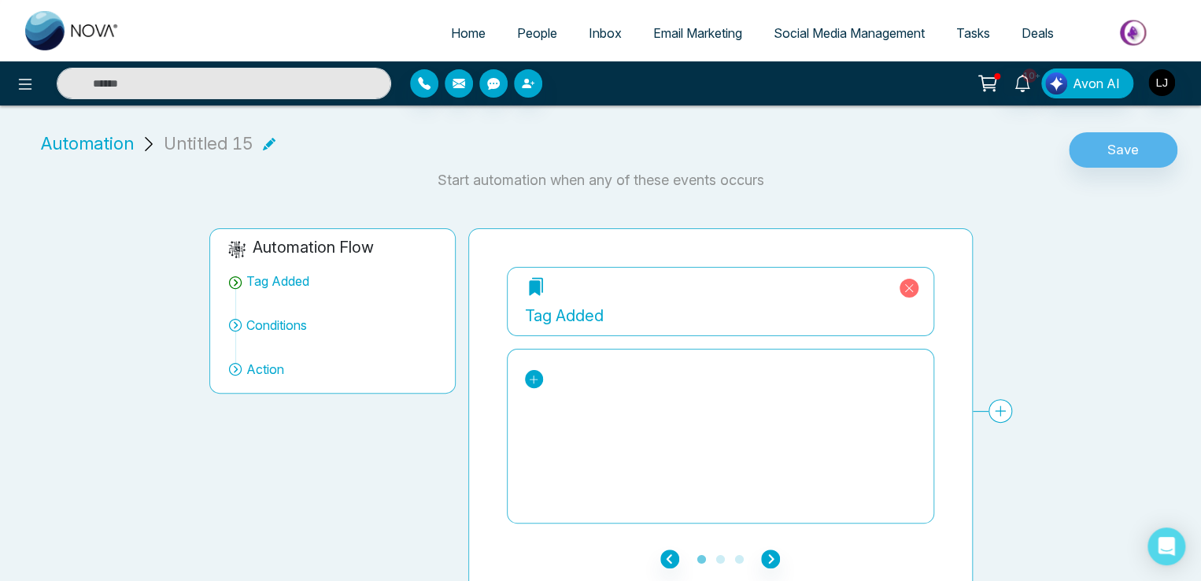
click at [533, 381] on icon at bounding box center [534, 379] width 9 height 9
click at [102, 142] on span "Automation" at bounding box center [87, 144] width 93 height 26
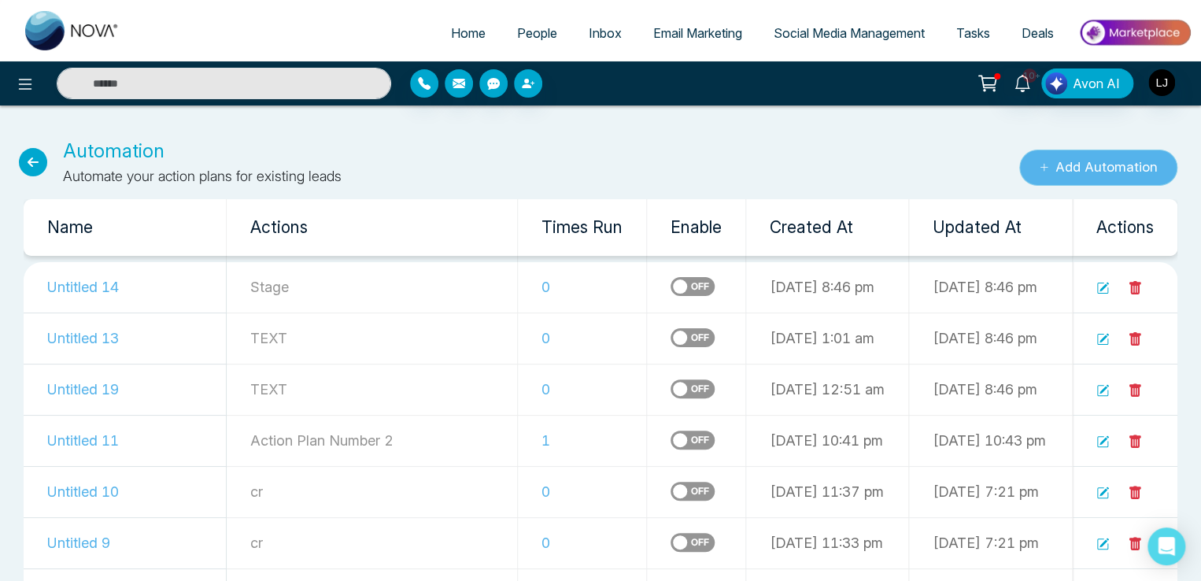
click at [1074, 157] on button "Add Automation" at bounding box center [1098, 168] width 158 height 36
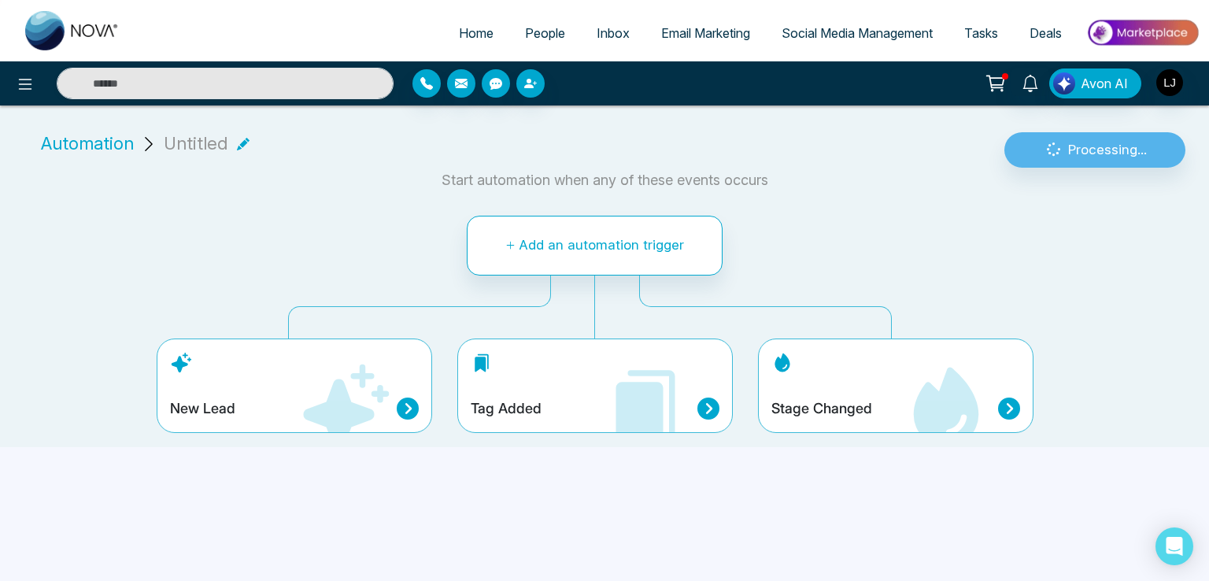
click at [803, 394] on div "Stage Changed" at bounding box center [895, 385] width 275 height 94
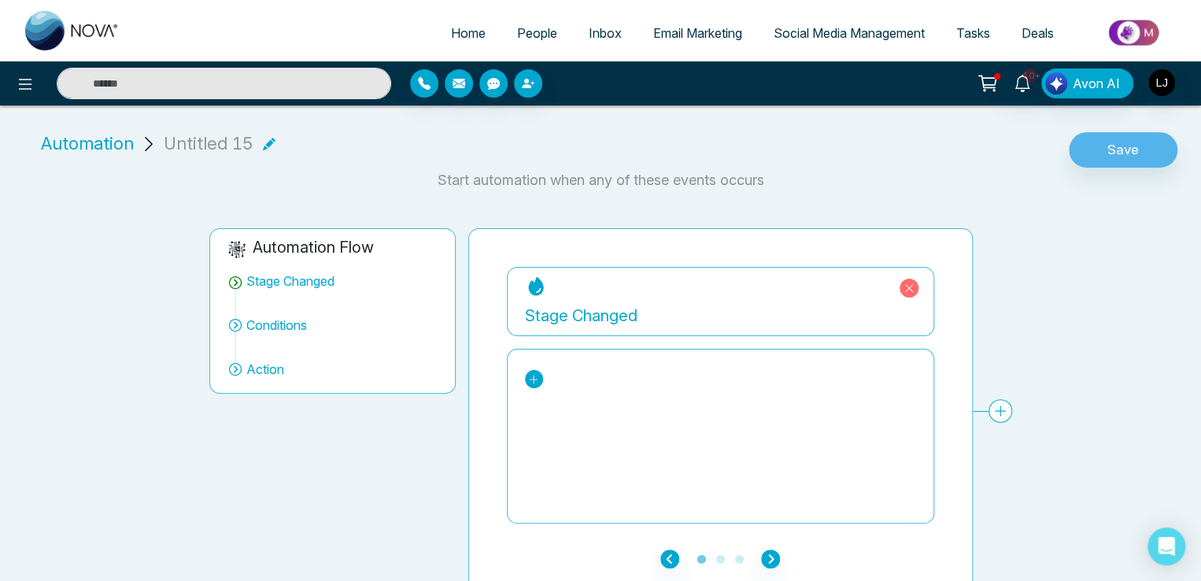
click at [538, 376] on link at bounding box center [534, 379] width 18 height 18
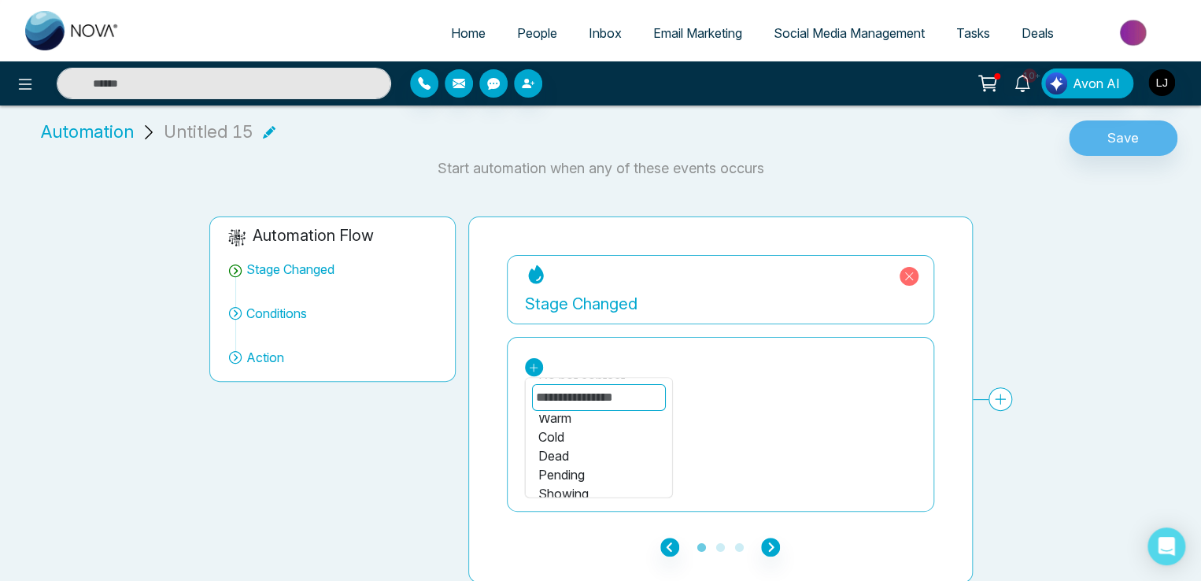
scroll to position [187, 0]
click at [566, 479] on div "Showing" at bounding box center [598, 484] width 121 height 19
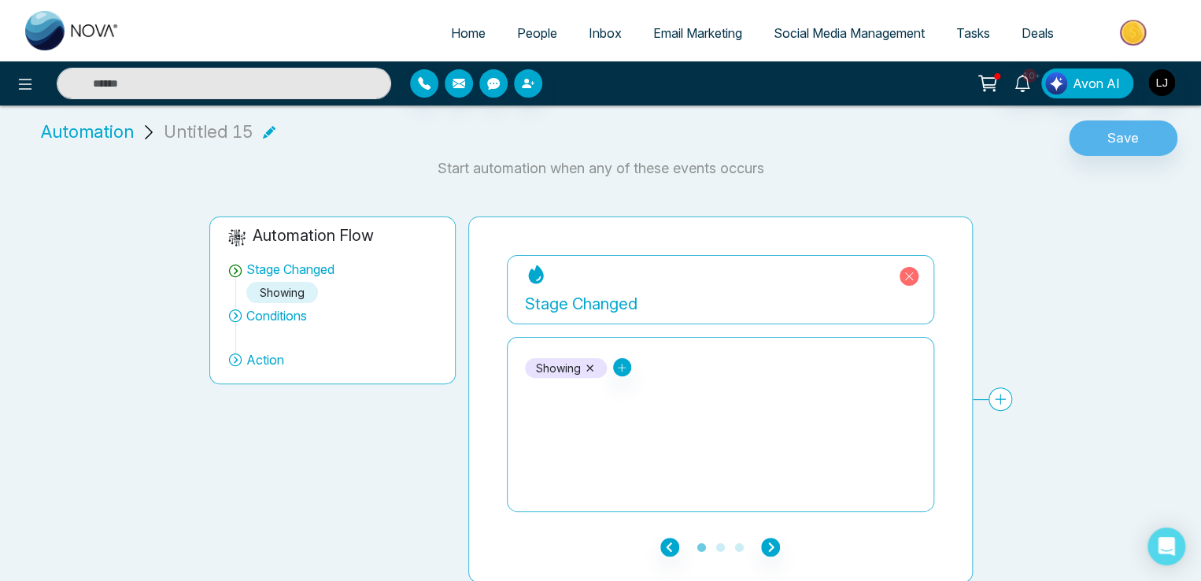
click at [752, 545] on ul "1 2 3" at bounding box center [720, 546] width 427 height 19
click at [769, 542] on icon "button" at bounding box center [770, 547] width 19 height 19
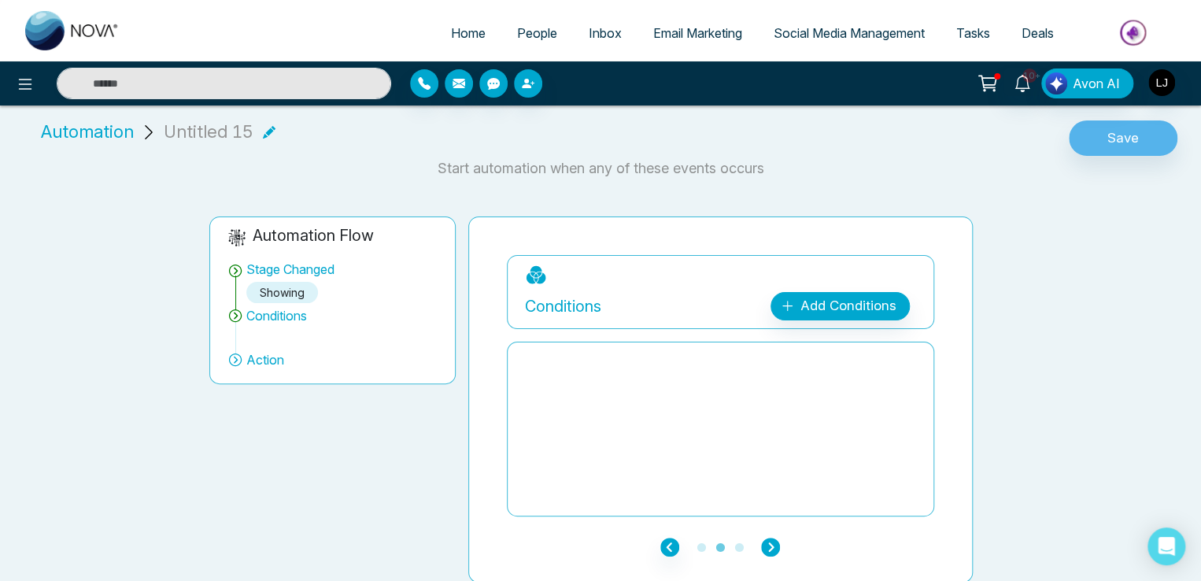
click at [769, 542] on icon "button" at bounding box center [770, 547] width 19 height 19
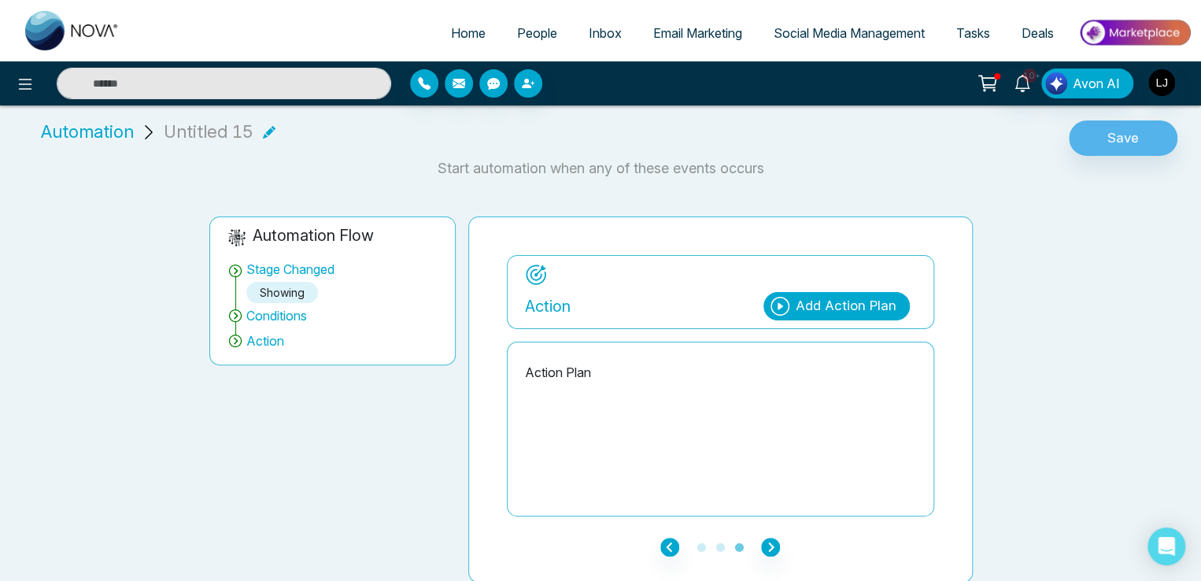
click at [837, 292] on div "Add Action Plan" at bounding box center [836, 306] width 146 height 28
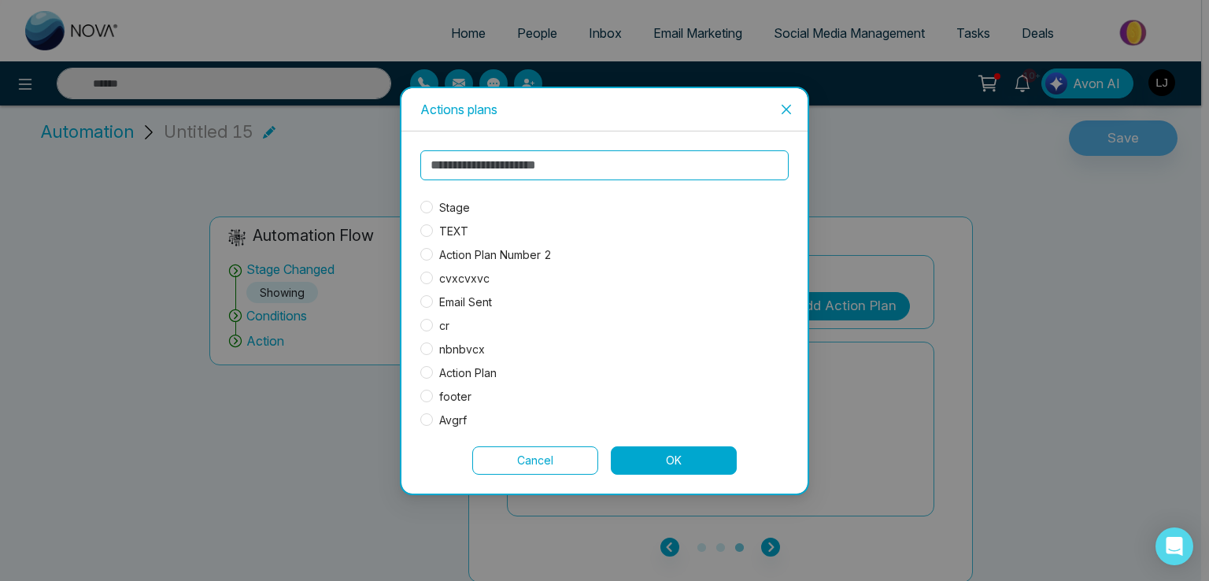
click at [462, 205] on span "Stage" at bounding box center [454, 207] width 43 height 17
click at [672, 463] on button "OK" at bounding box center [674, 460] width 126 height 28
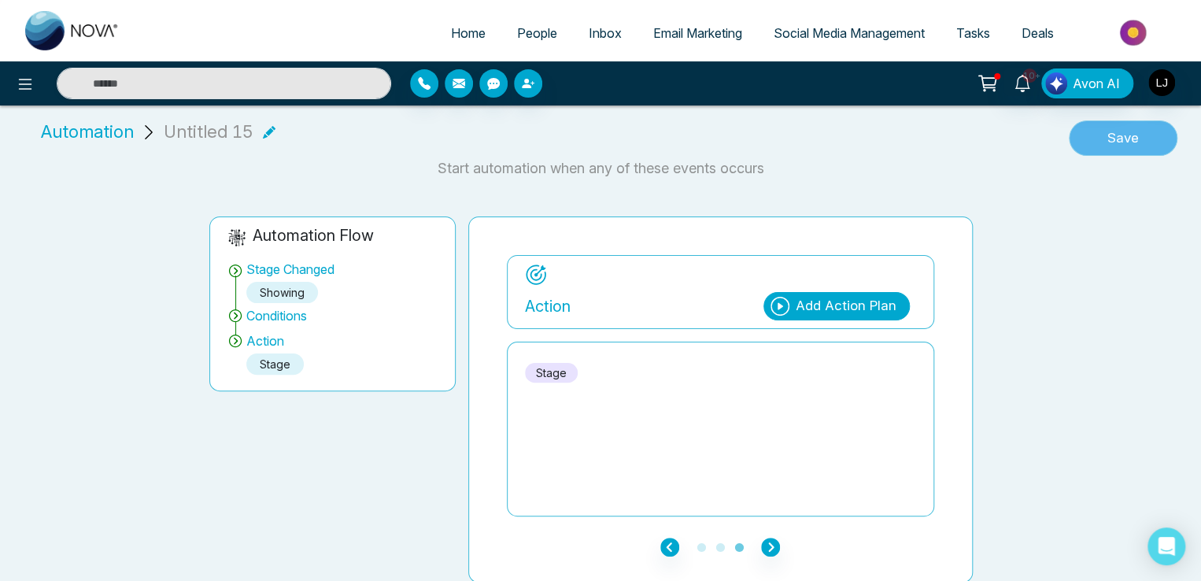
click at [1133, 124] on button "Save" at bounding box center [1123, 138] width 109 height 36
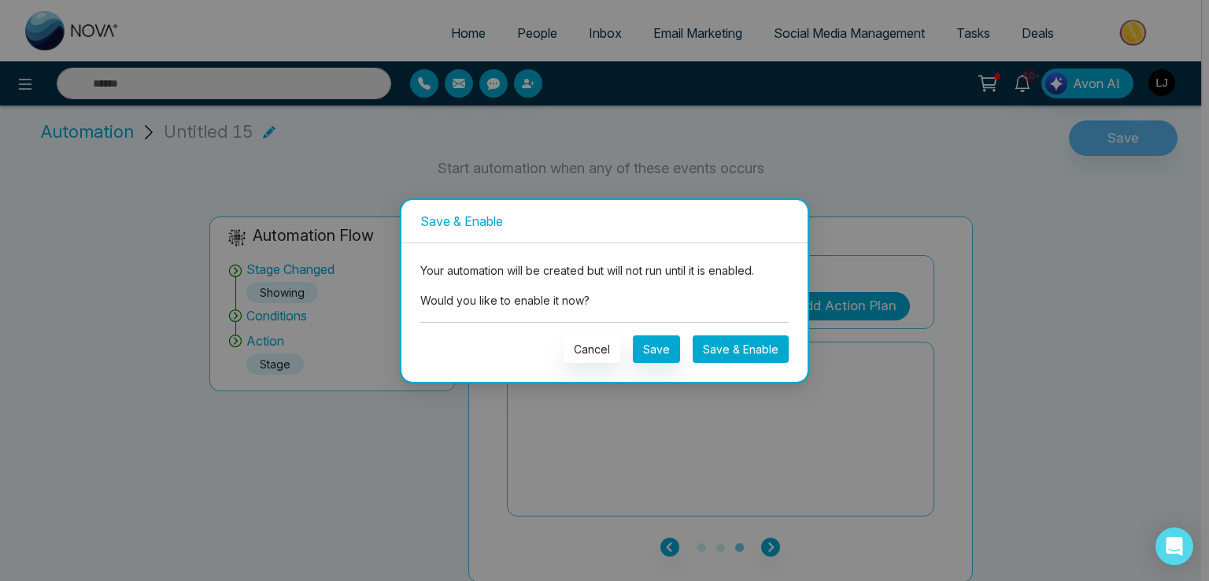
click at [745, 345] on button "Save & Enable" at bounding box center [741, 349] width 96 height 28
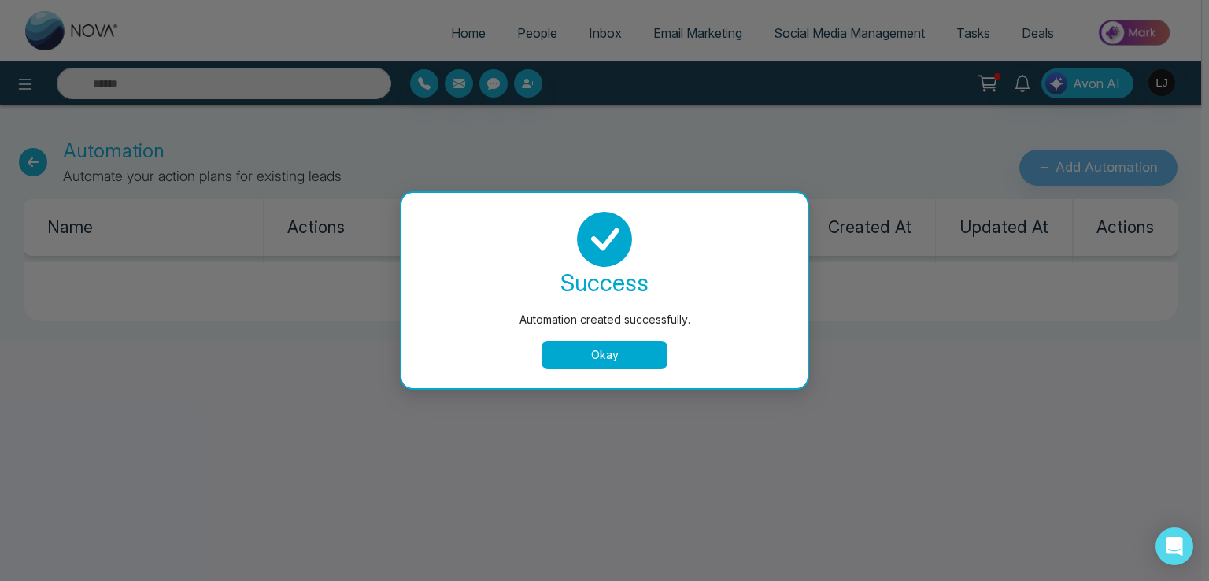
click at [590, 346] on button "Okay" at bounding box center [604, 355] width 126 height 28
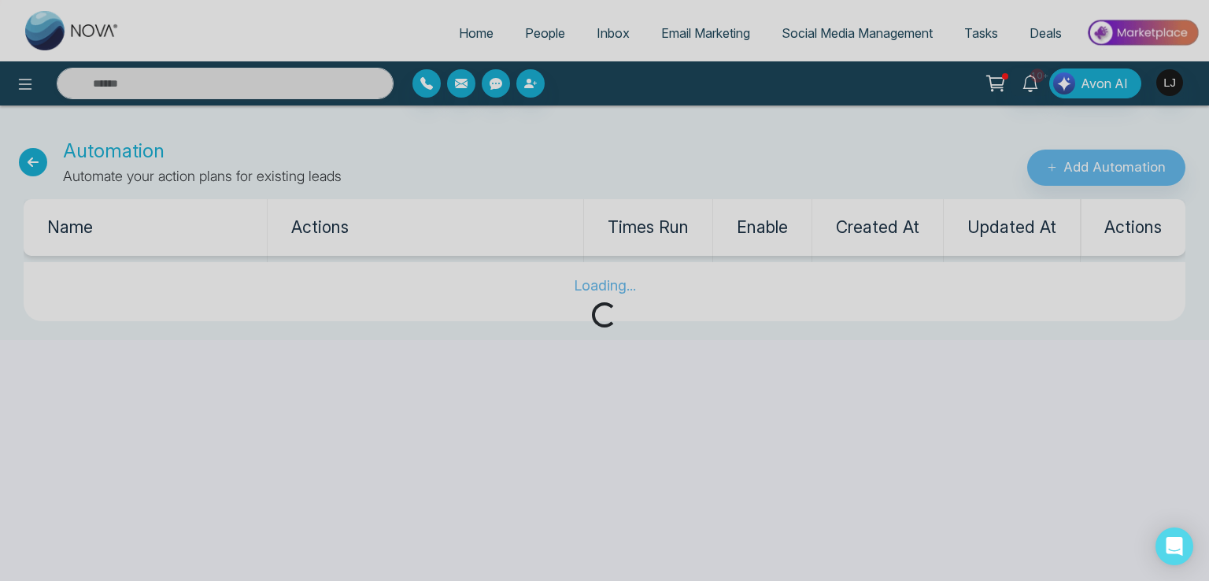
click at [527, 86] on div "Loading..." at bounding box center [604, 290] width 1209 height 581
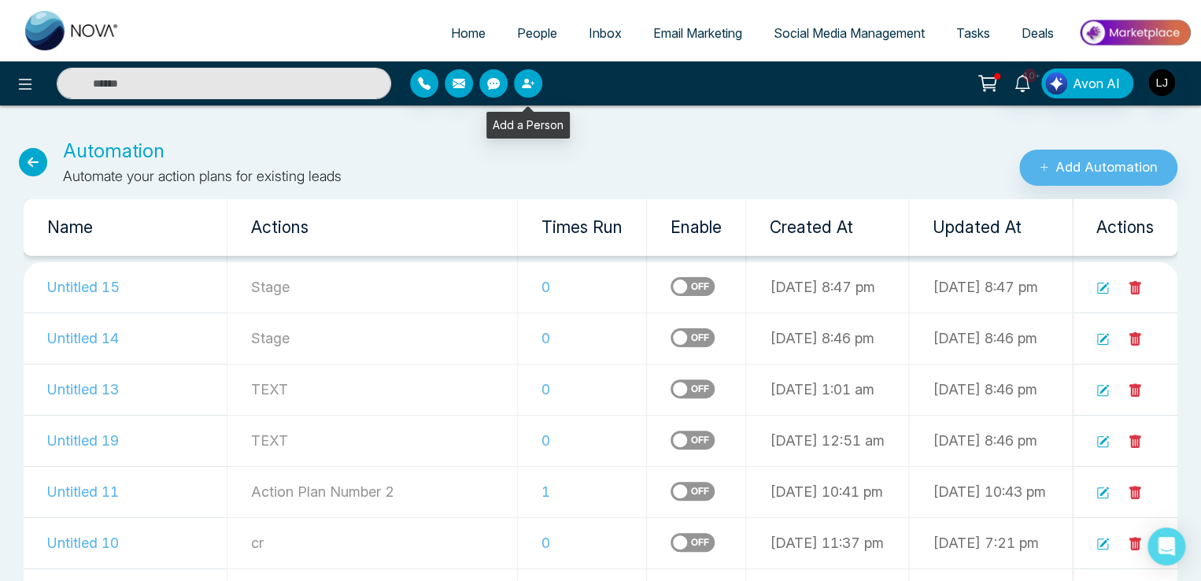
click at [527, 86] on icon "button" at bounding box center [526, 83] width 9 height 9
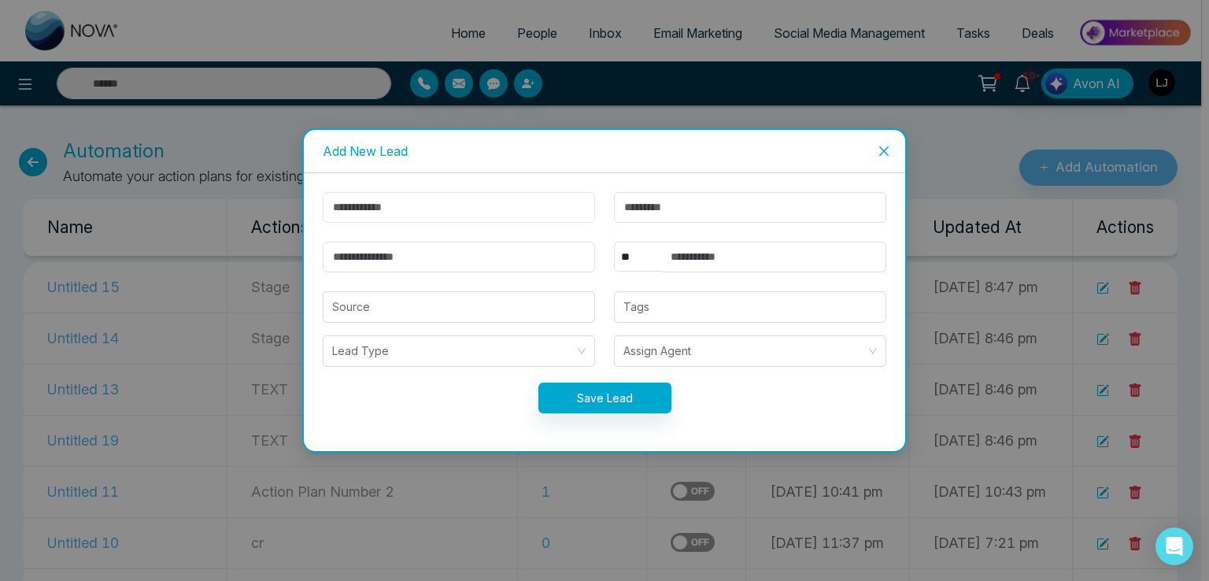
click at [402, 205] on input "text" at bounding box center [459, 207] width 272 height 31
type input "******"
click at [381, 255] on input "email" at bounding box center [459, 257] width 272 height 31
type input "**********"
click at [630, 257] on select "** **** *** *** *** **** ***" at bounding box center [637, 257] width 47 height 30
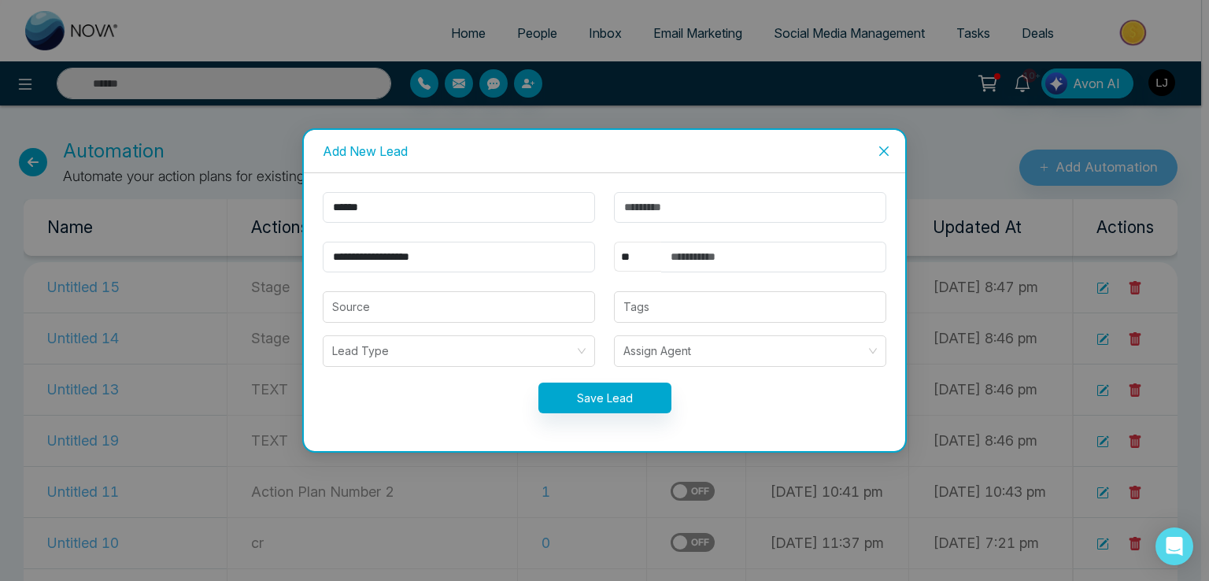
select select "***"
click at [614, 242] on select "** **** *** *** *** **** ***" at bounding box center [637, 257] width 47 height 30
click at [734, 259] on input "text" at bounding box center [773, 257] width 225 height 31
type input "**********"
click at [635, 401] on button "Save Lead" at bounding box center [604, 397] width 133 height 31
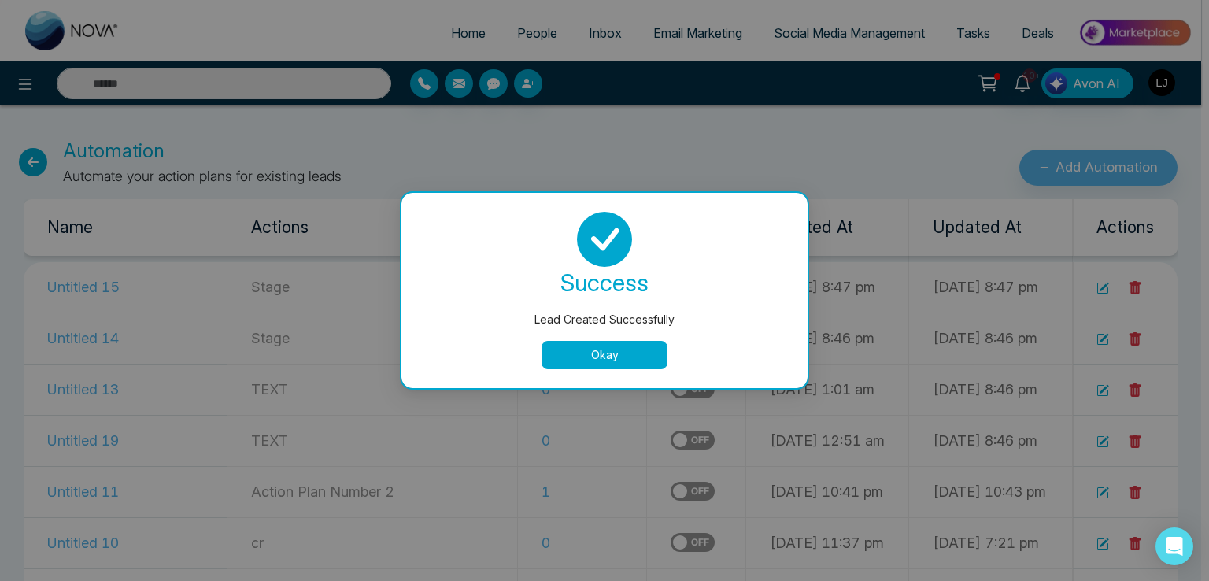
click at [606, 349] on button "Okay" at bounding box center [604, 355] width 126 height 28
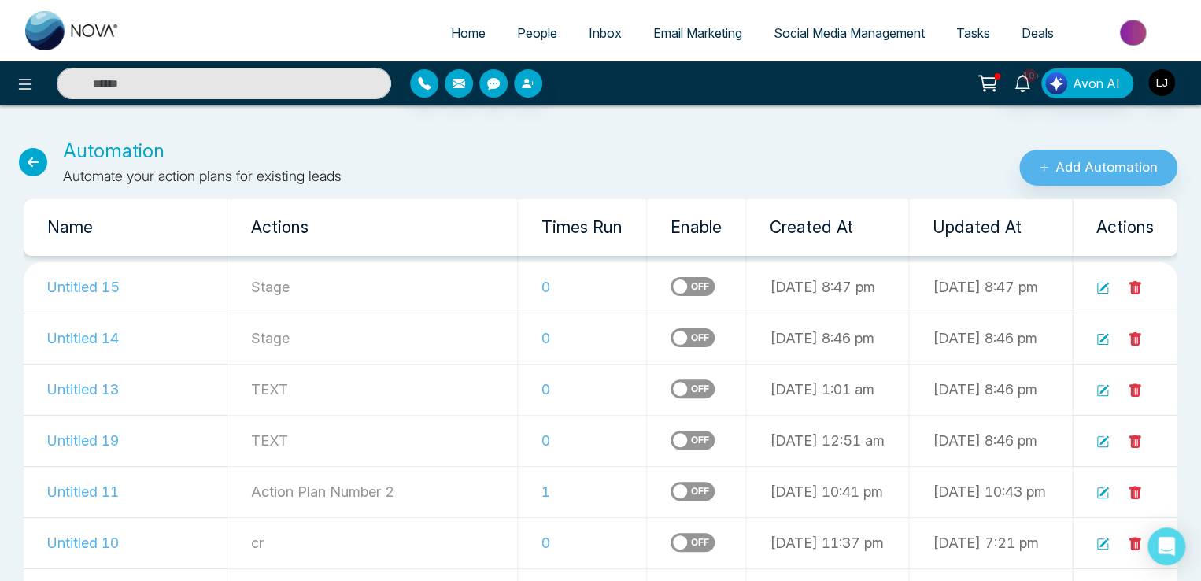
click at [538, 28] on span "People" at bounding box center [537, 33] width 40 height 16
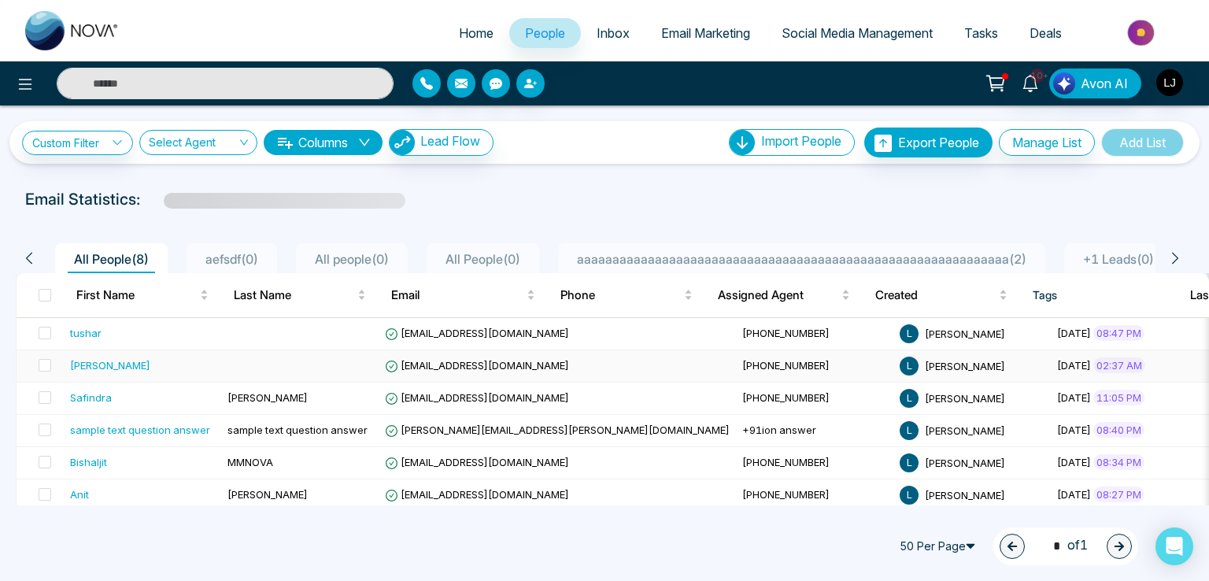
click at [434, 367] on span "[EMAIL_ADDRESS][DOMAIN_NAME]" at bounding box center [477, 365] width 184 height 13
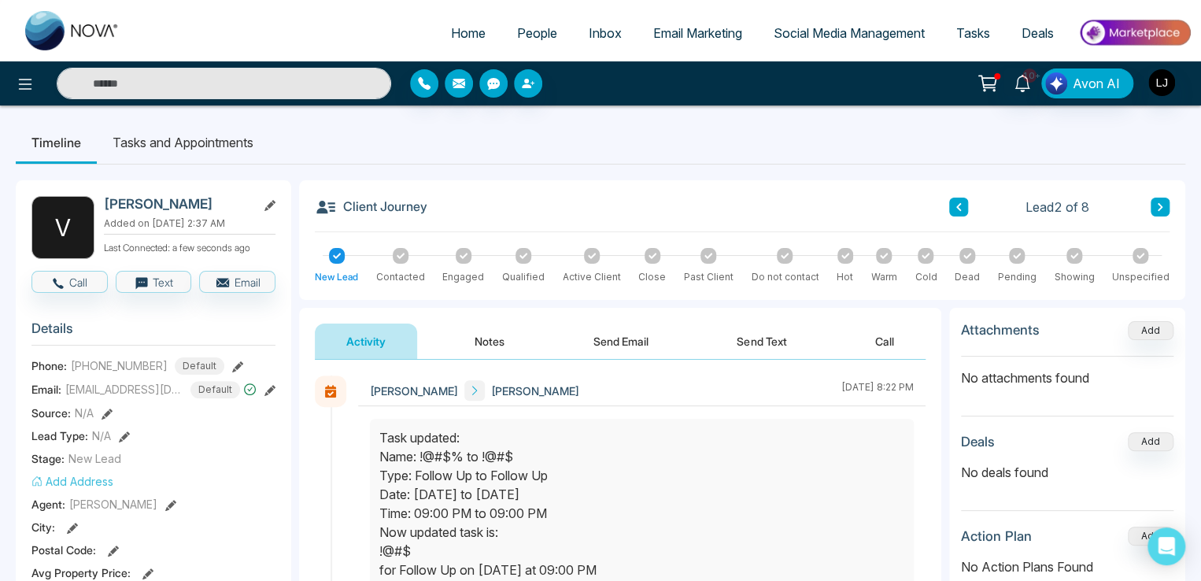
click at [1077, 261] on div at bounding box center [1074, 256] width 16 height 16
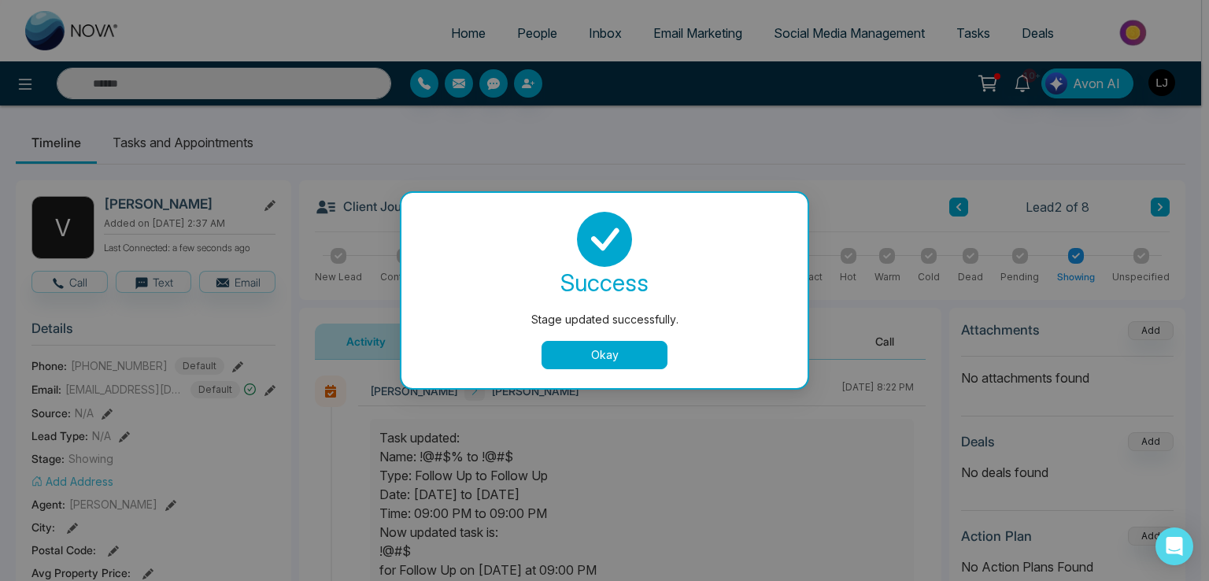
click at [557, 355] on button "Okay" at bounding box center [604, 355] width 126 height 28
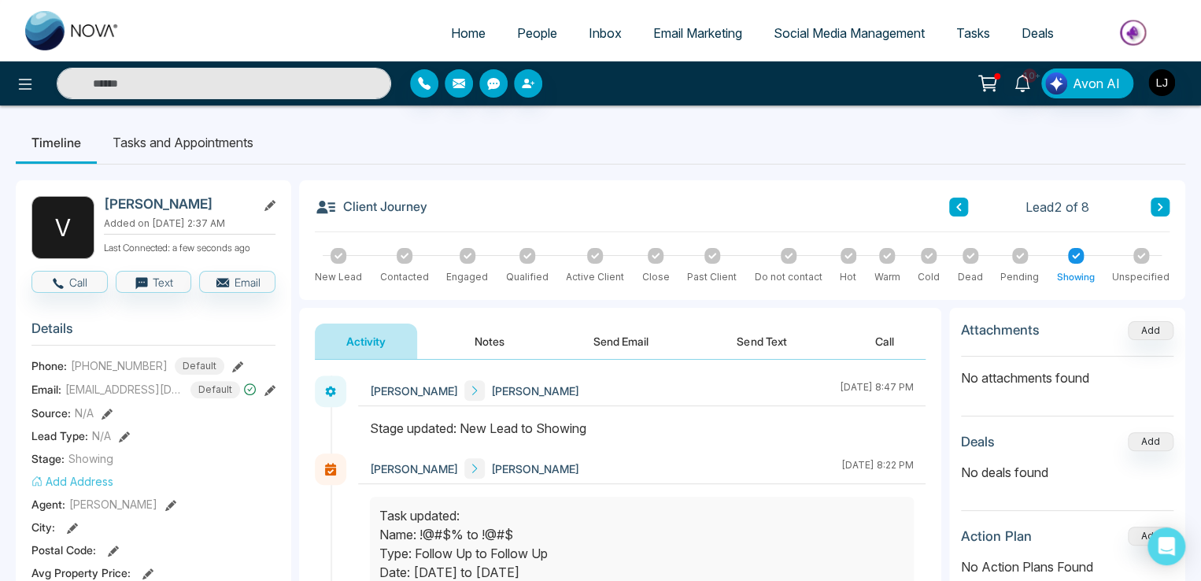
click at [497, 331] on button "Notes" at bounding box center [489, 340] width 93 height 35
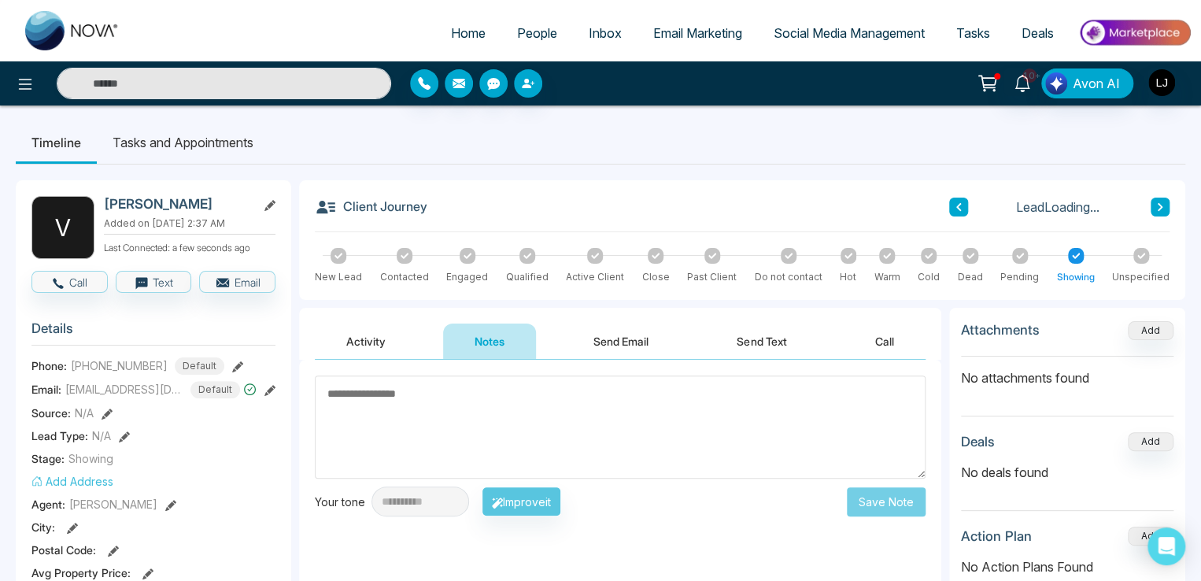
click at [400, 340] on button "Activity" at bounding box center [366, 340] width 102 height 35
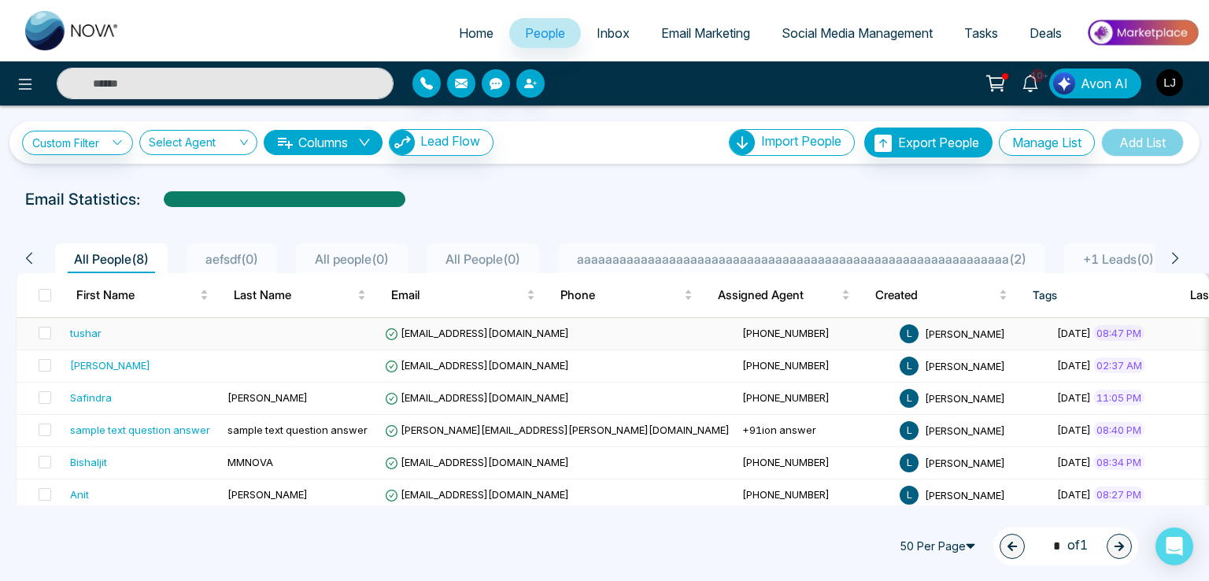
click at [449, 331] on span "taj211195@gmail.com" at bounding box center [477, 333] width 184 height 13
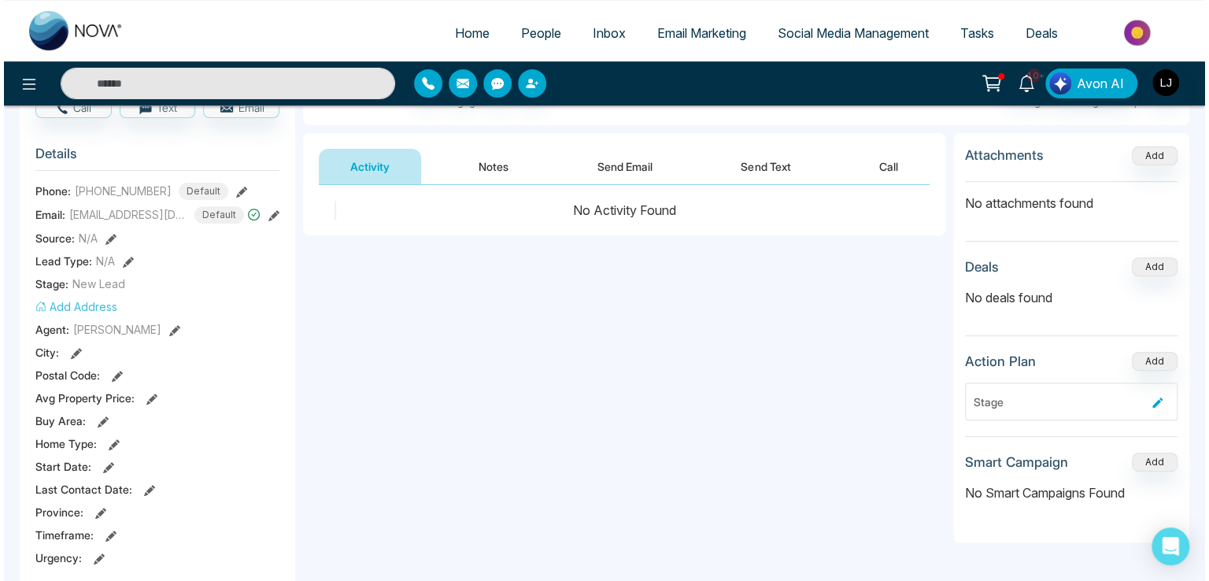
scroll to position [79, 0]
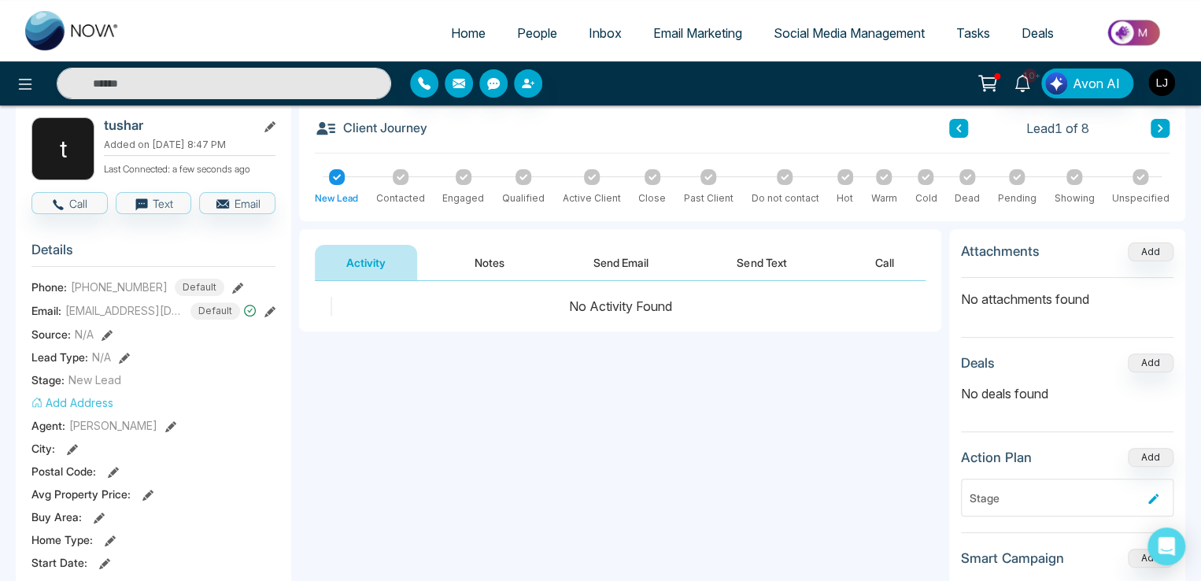
click at [491, 270] on button "Notes" at bounding box center [489, 262] width 93 height 35
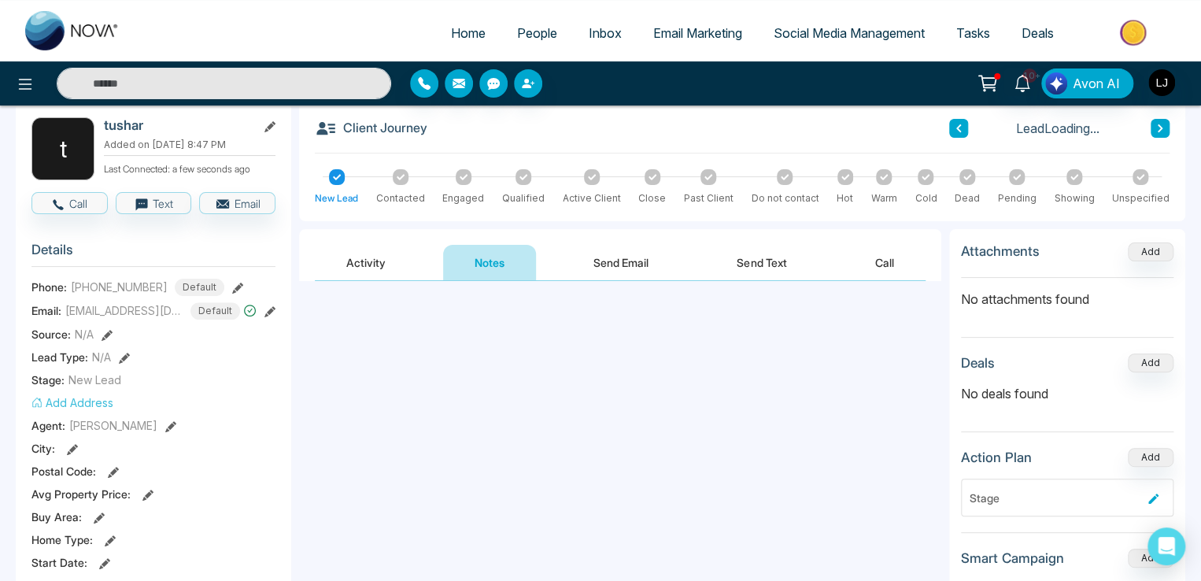
click at [365, 259] on button "Activity" at bounding box center [366, 262] width 102 height 35
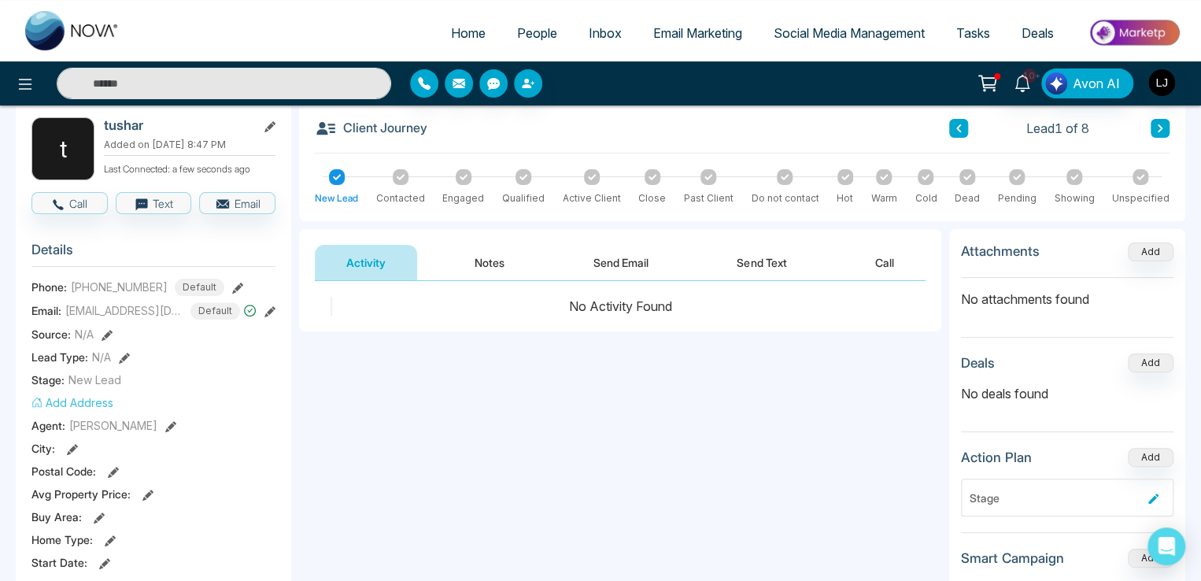
click at [486, 249] on button "Notes" at bounding box center [489, 262] width 93 height 35
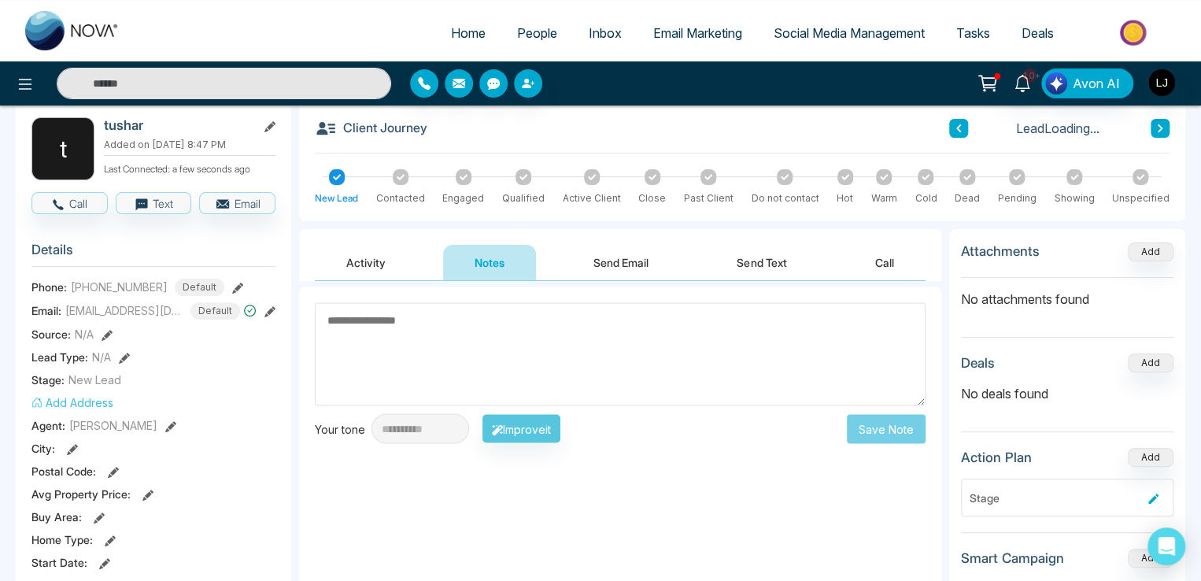
click at [390, 259] on button "Activity" at bounding box center [366, 262] width 102 height 35
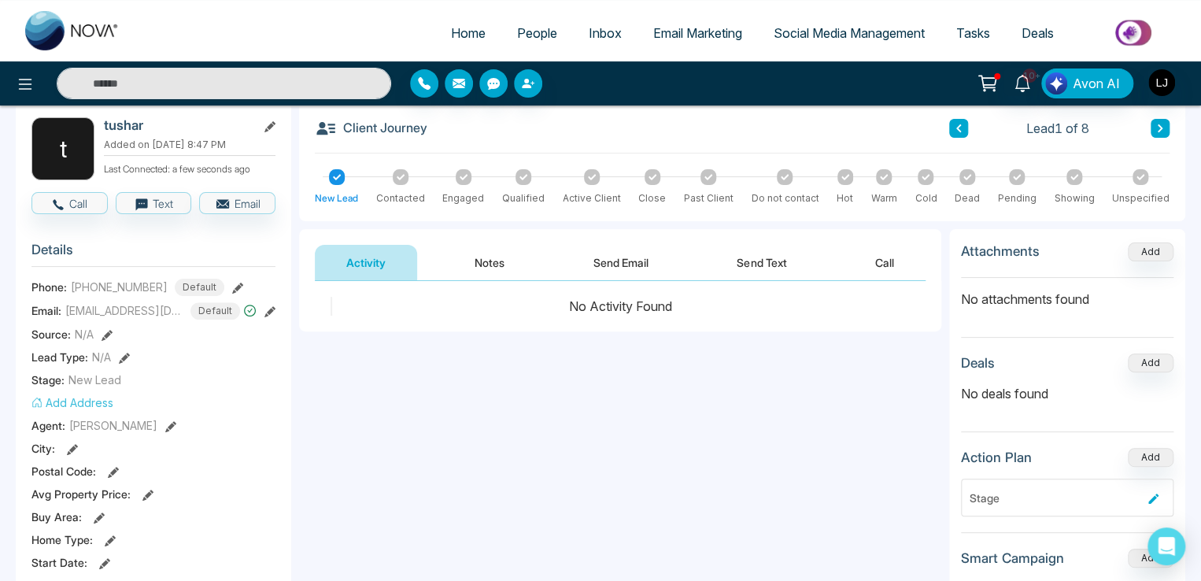
click at [9, 83] on div at bounding box center [200, 83] width 401 height 31
click at [19, 84] on icon at bounding box center [25, 84] width 19 height 19
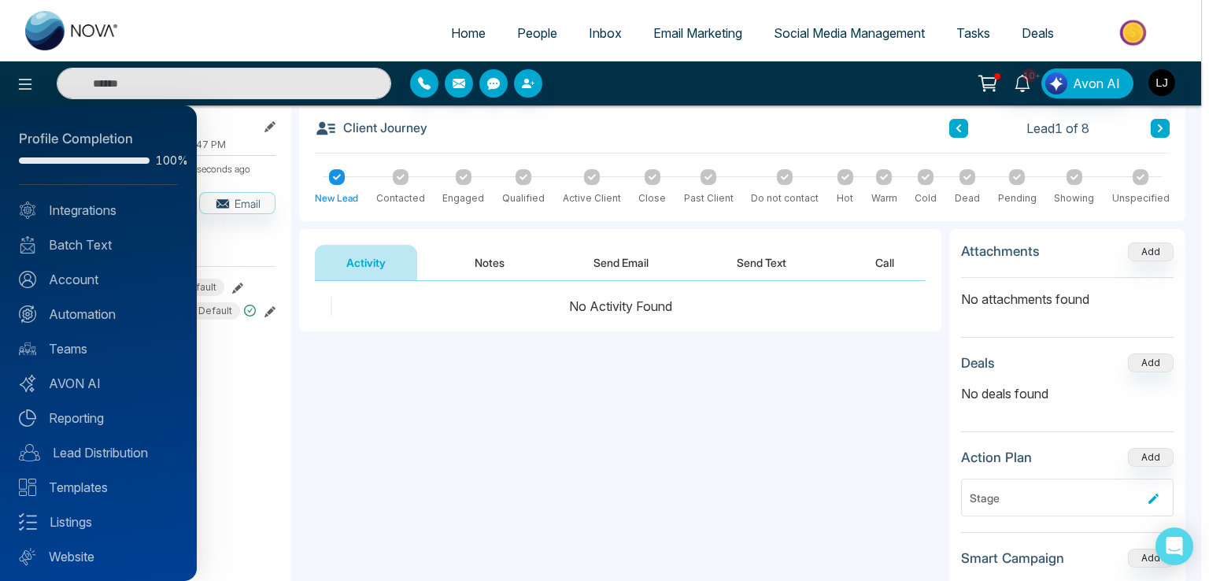
click at [85, 301] on div "Profile Completion 100% Integrations Batch Text Account Automation Teams AVON A…" at bounding box center [98, 342] width 197 height 475
click at [91, 307] on link "Automation" at bounding box center [98, 314] width 159 height 19
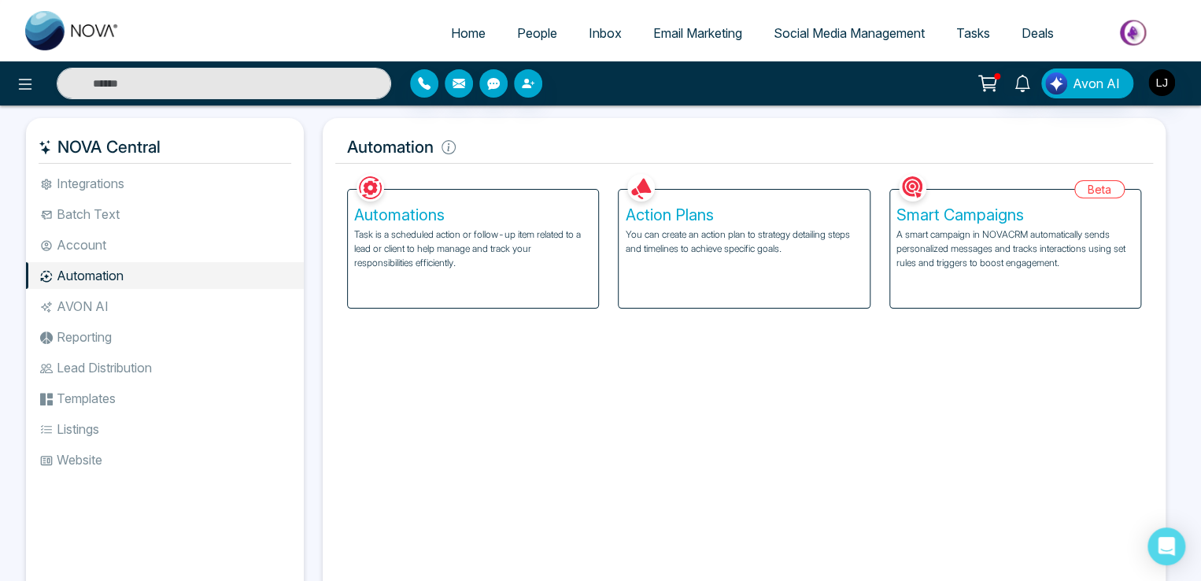
click at [431, 231] on p "Task is a scheduled action or follow-up item related to a lead or client to hel…" at bounding box center [473, 248] width 238 height 42
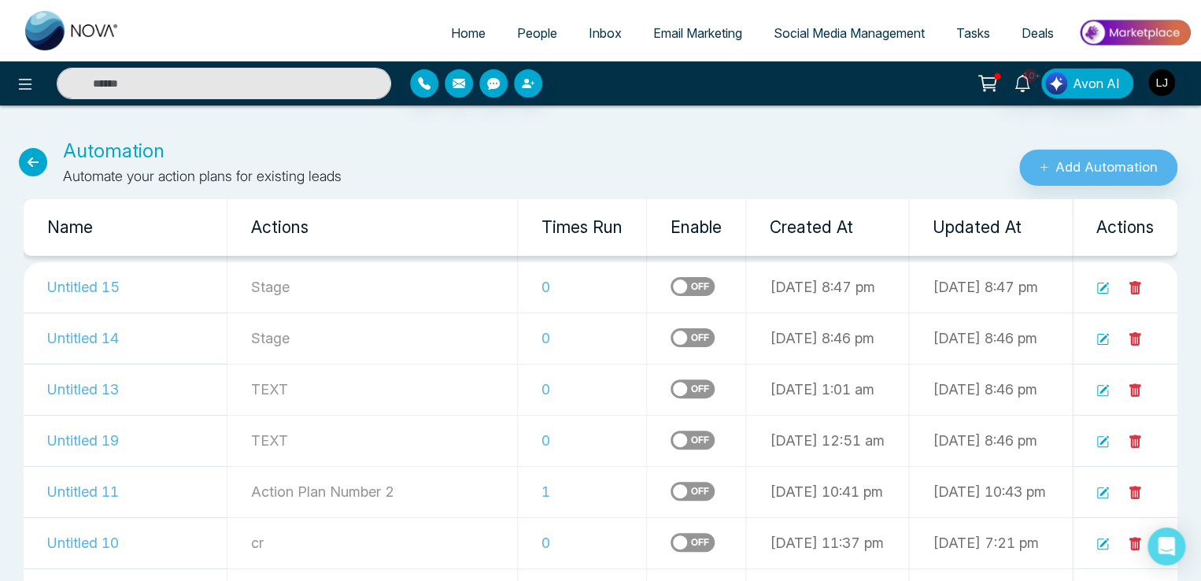
click at [38, 161] on icon at bounding box center [33, 162] width 28 height 28
click at [26, 159] on icon at bounding box center [33, 162] width 28 height 28
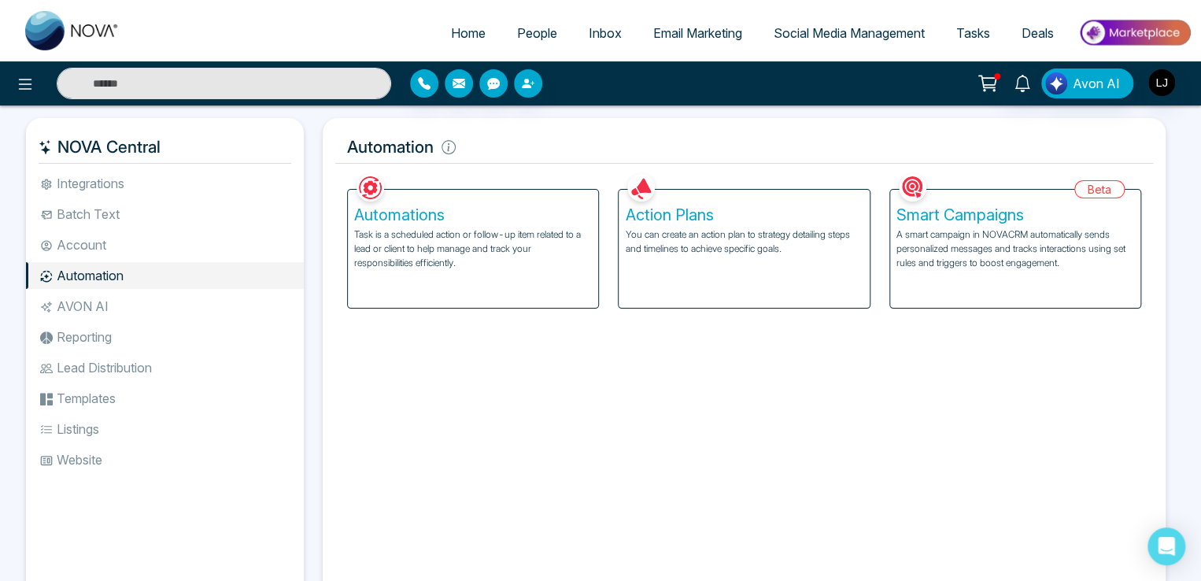
click at [511, 244] on p "Task is a scheduled action or follow-up item related to a lead or client to hel…" at bounding box center [473, 248] width 238 height 42
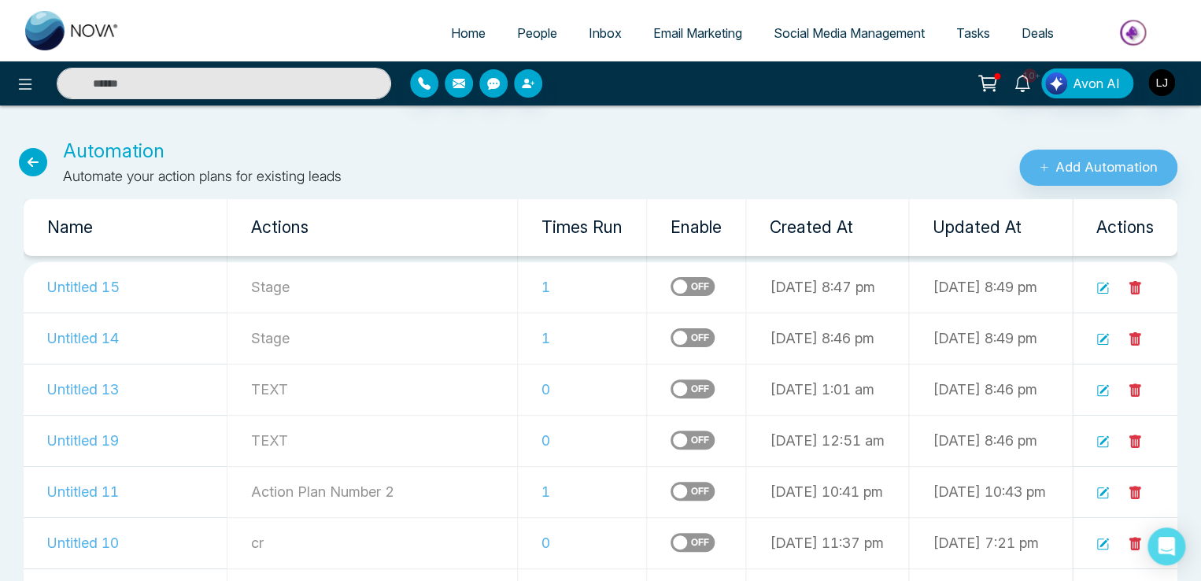
click at [525, 31] on span "People" at bounding box center [537, 33] width 40 height 16
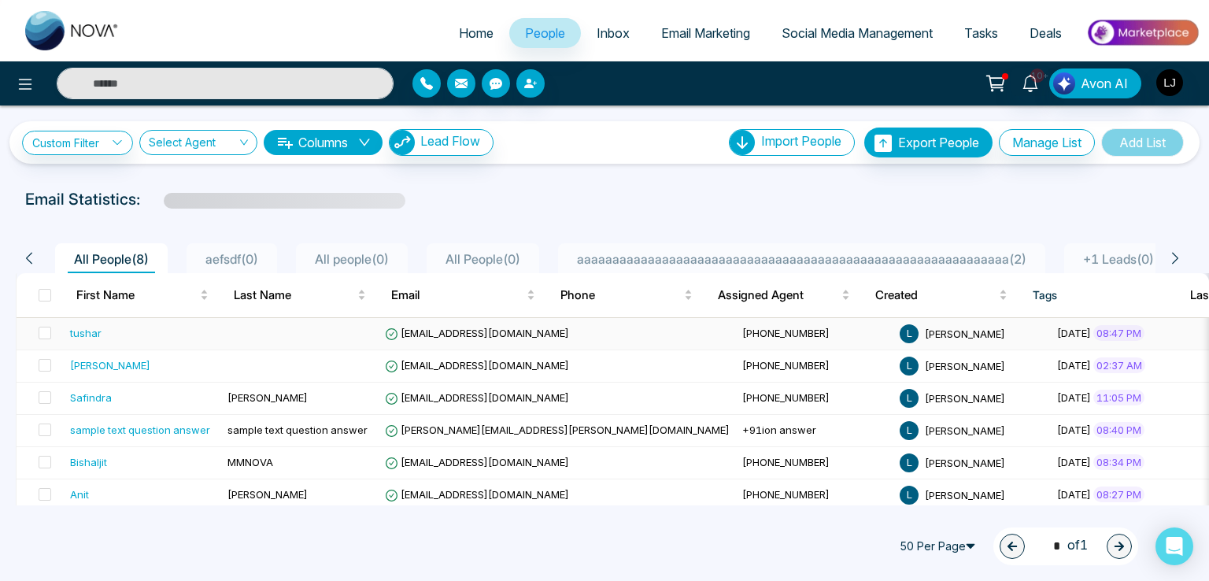
click at [462, 332] on span "taj211195@gmail.com" at bounding box center [477, 333] width 184 height 13
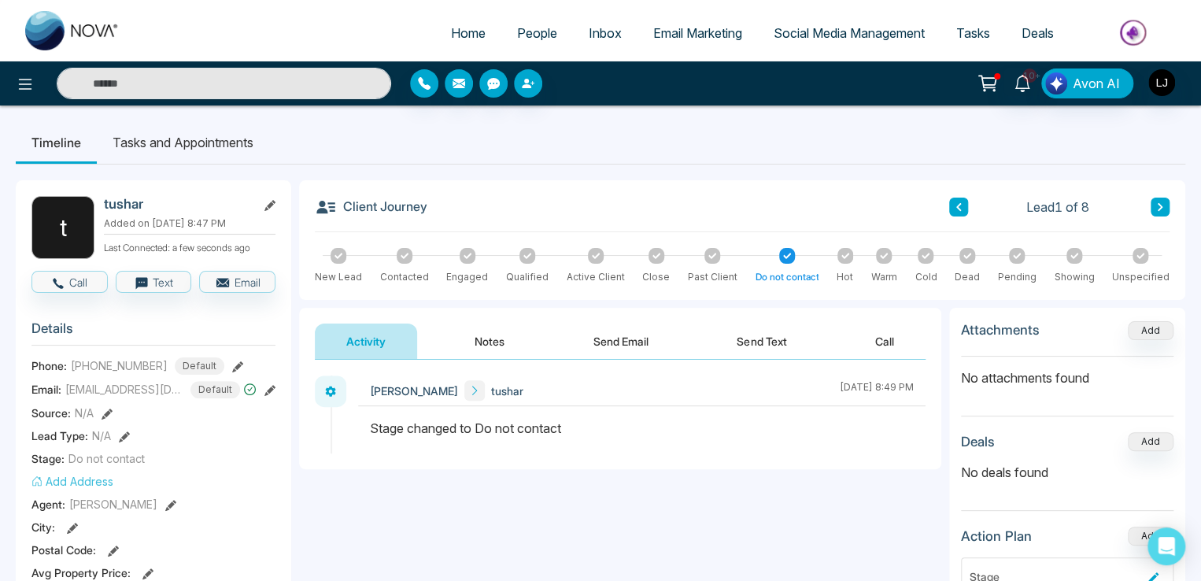
click at [1151, 203] on button at bounding box center [1160, 207] width 19 height 19
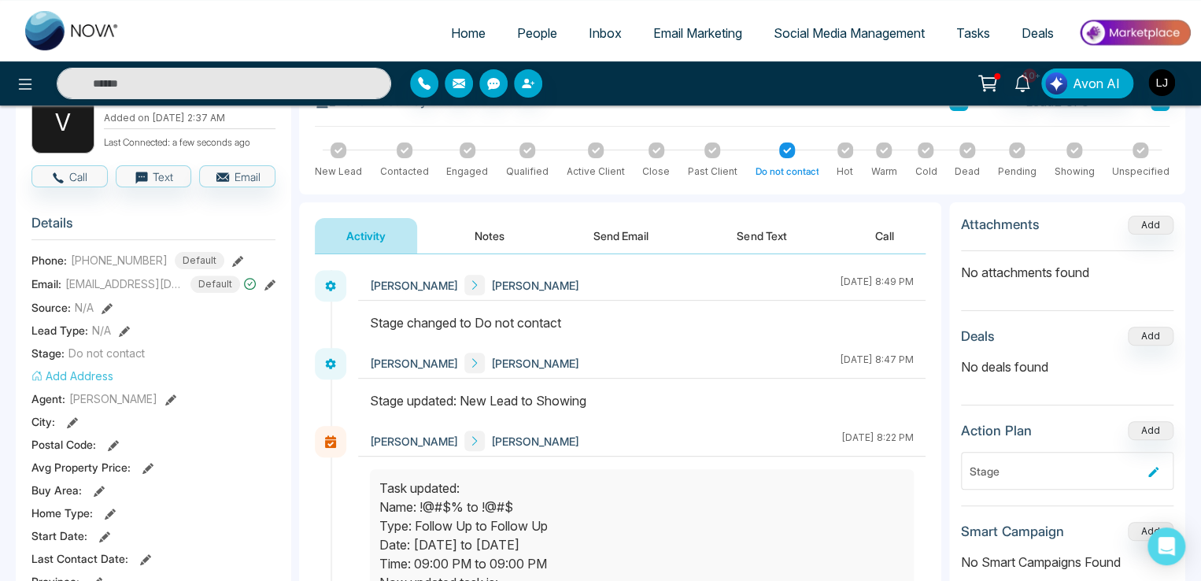
scroll to position [79, 0]
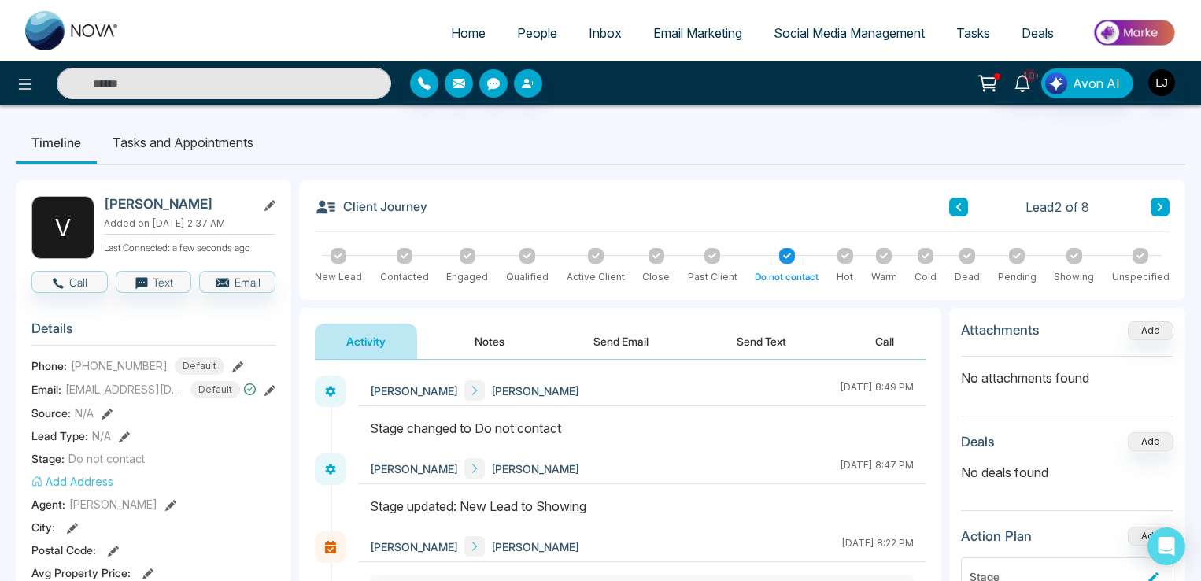
scroll to position [79, 0]
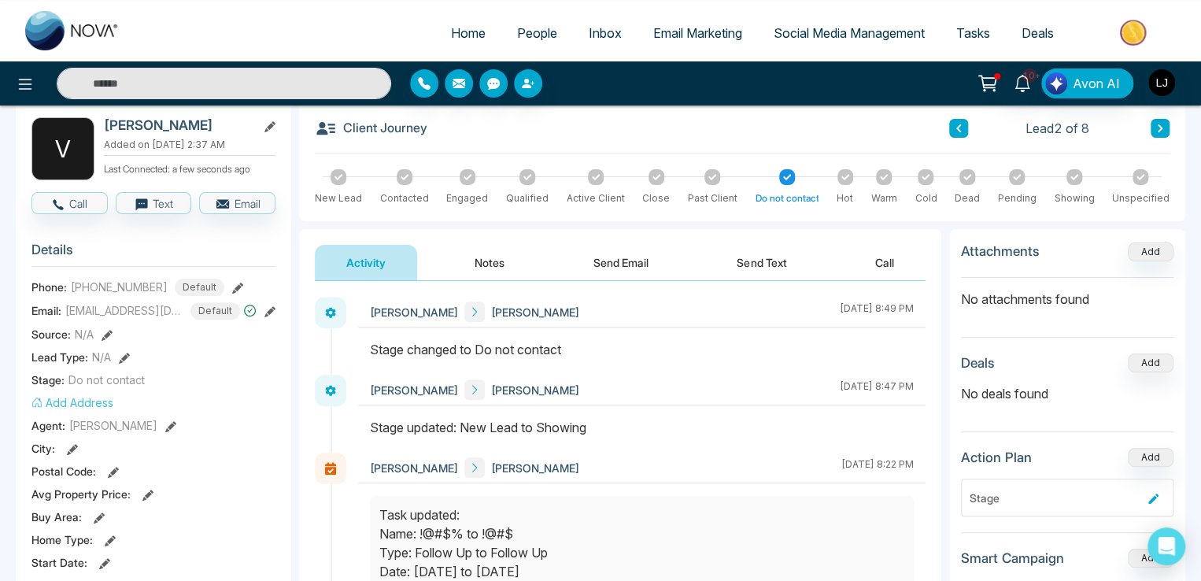
click at [837, 26] on span "Social Media Management" at bounding box center [849, 33] width 151 height 16
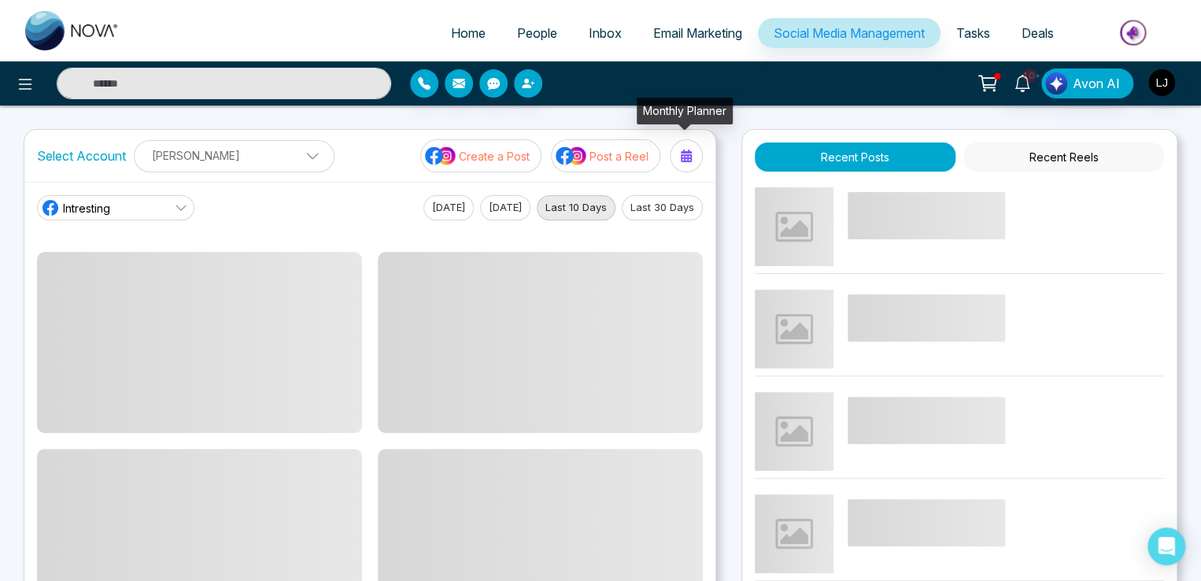
click at [687, 161] on div at bounding box center [686, 155] width 25 height 25
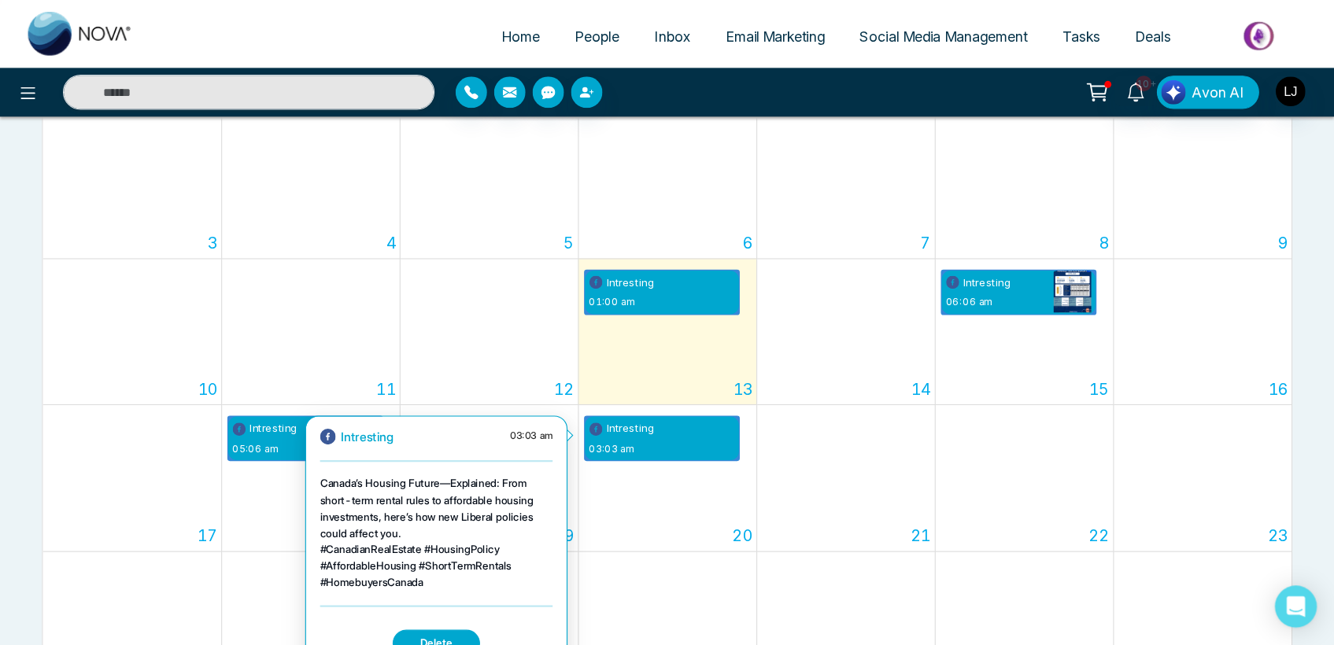
scroll to position [315, 0]
